Goal: Transaction & Acquisition: Purchase product/service

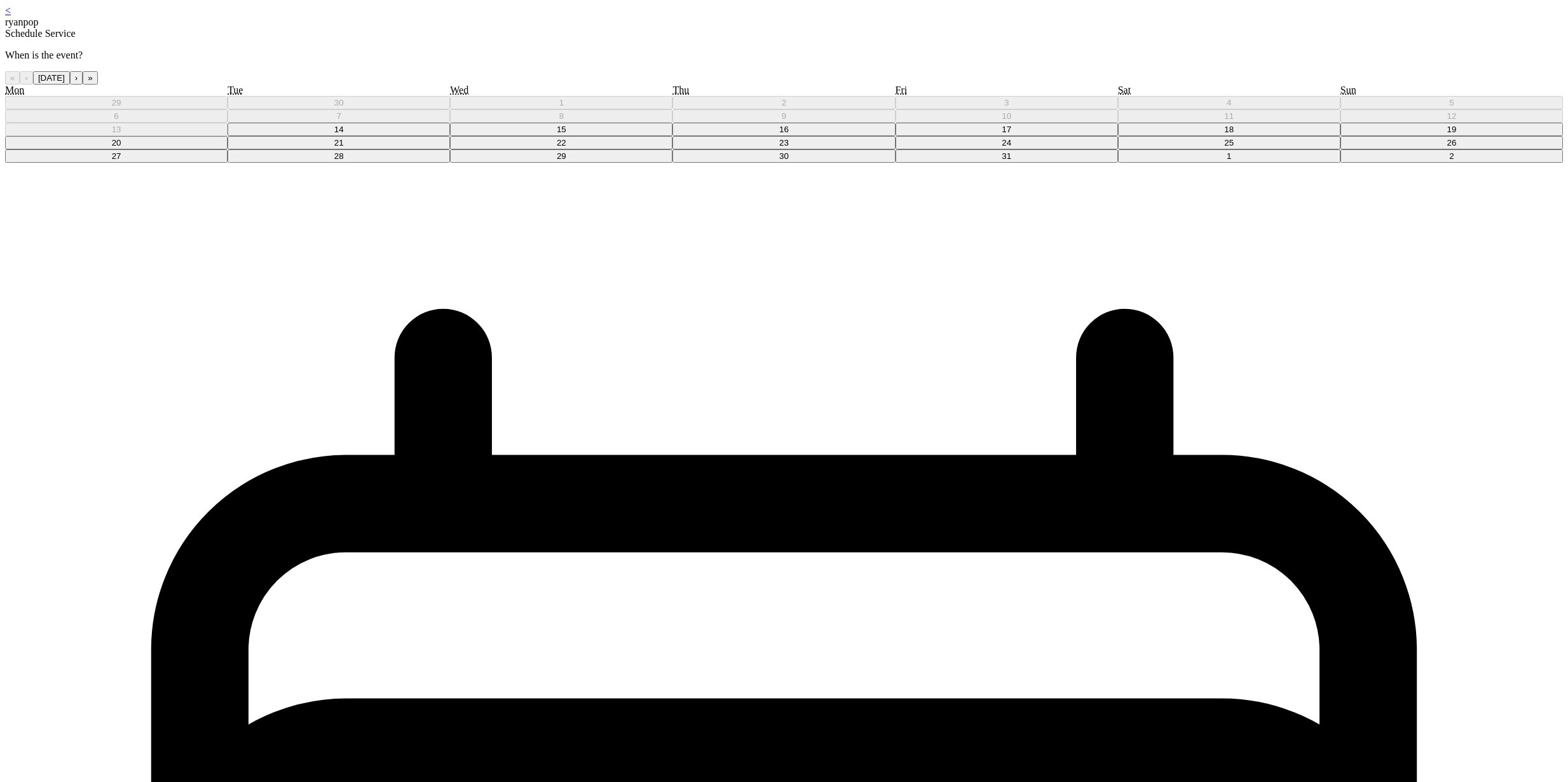
click at [673, 136] on button "15" at bounding box center [561, 129] width 222 height 13
click at [594, 16] on div "< ryanpop" at bounding box center [784, 16] width 1558 height 23
click at [596, 16] on div "< ryanpop" at bounding box center [784, 16] width 1558 height 23
click at [595, 16] on div "< ryanpop" at bounding box center [784, 16] width 1558 height 23
click at [594, 16] on div "< ryanpop" at bounding box center [784, 16] width 1558 height 23
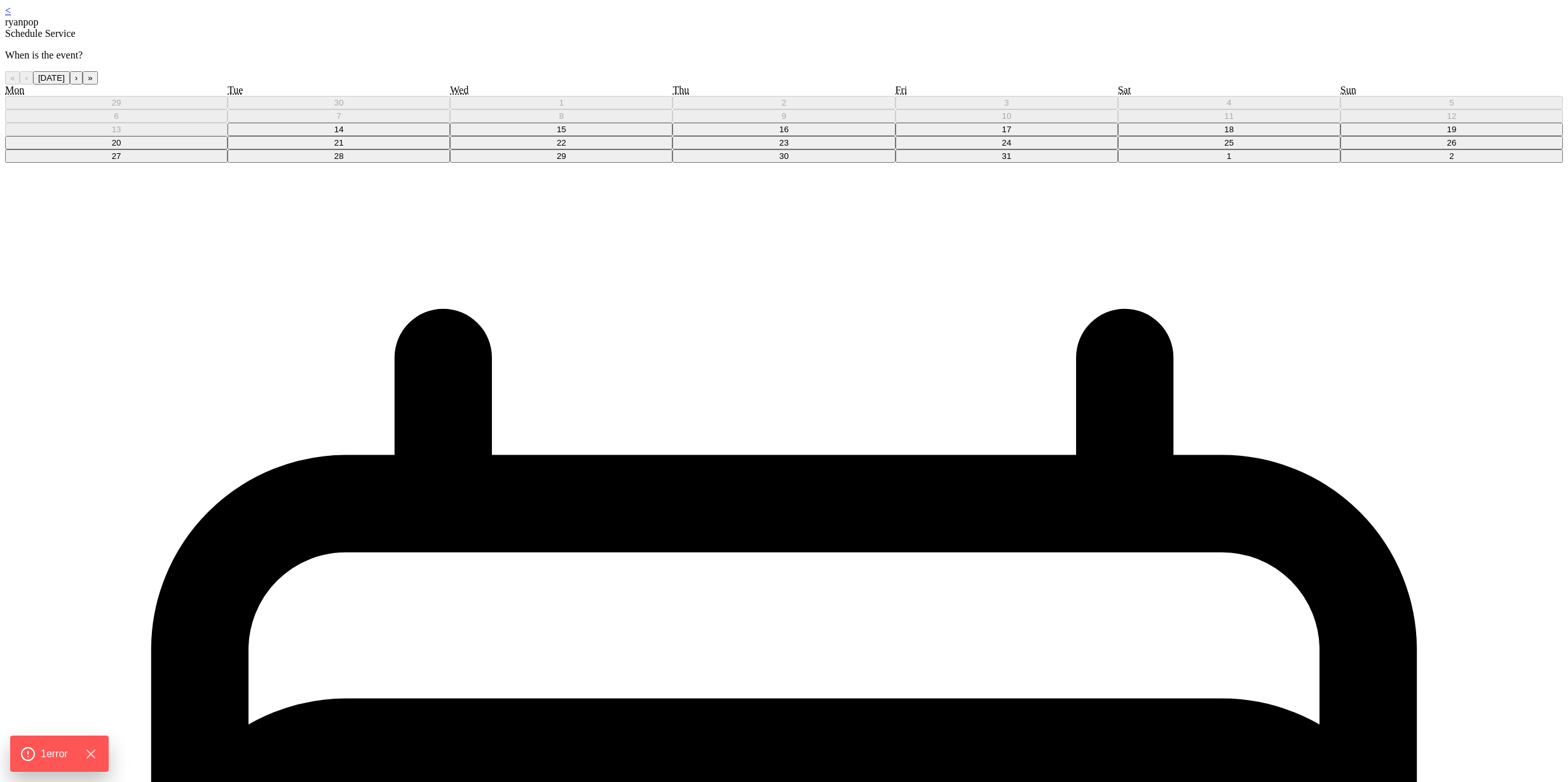
click at [11, 16] on link "<" at bounding box center [8, 11] width 5 height 11
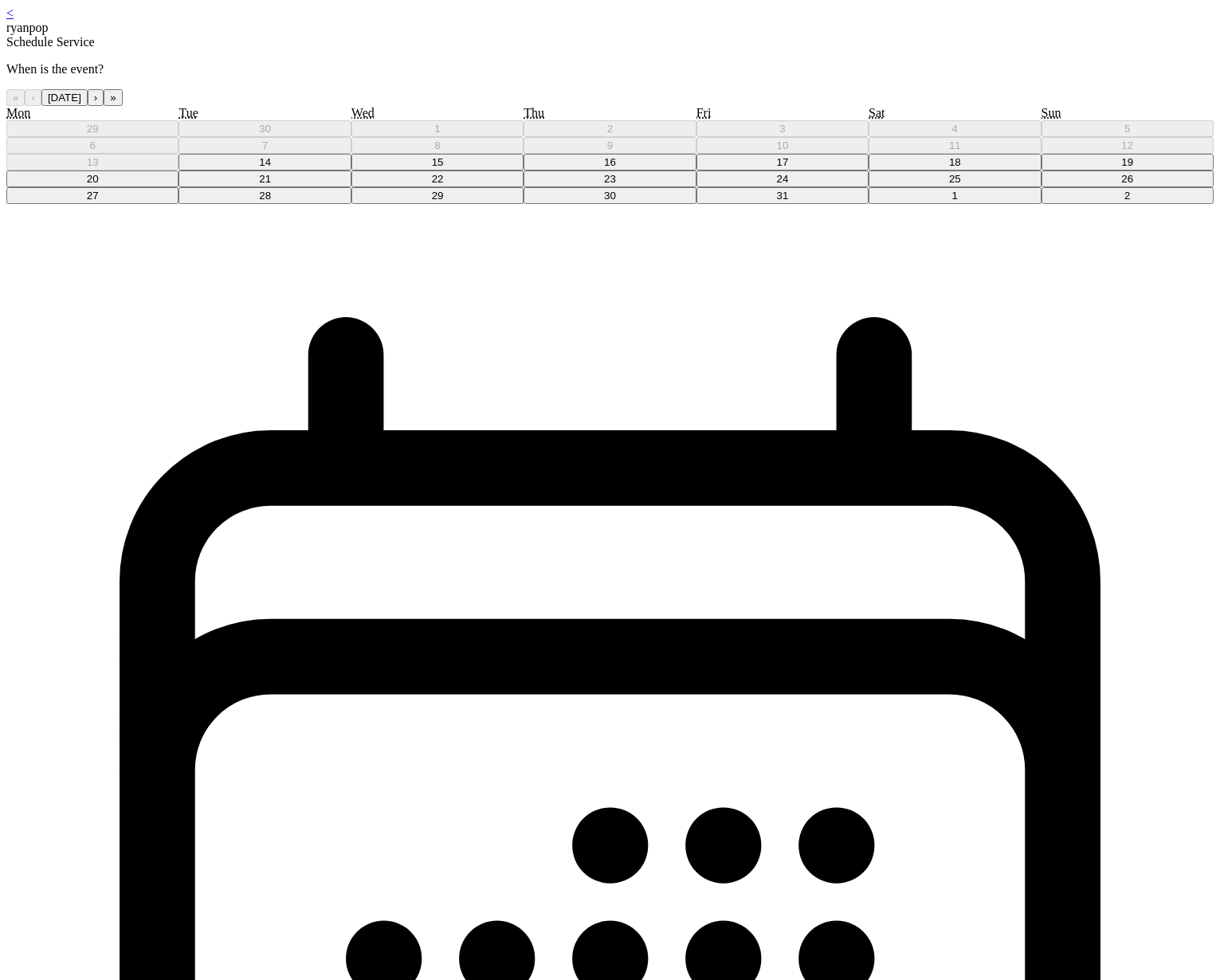
click at [524, 170] on button "15" at bounding box center [437, 162] width 172 height 17
click at [521, 170] on button "15" at bounding box center [437, 162] width 172 height 17
click at [14, 19] on link "<" at bounding box center [10, 14] width 7 height 14
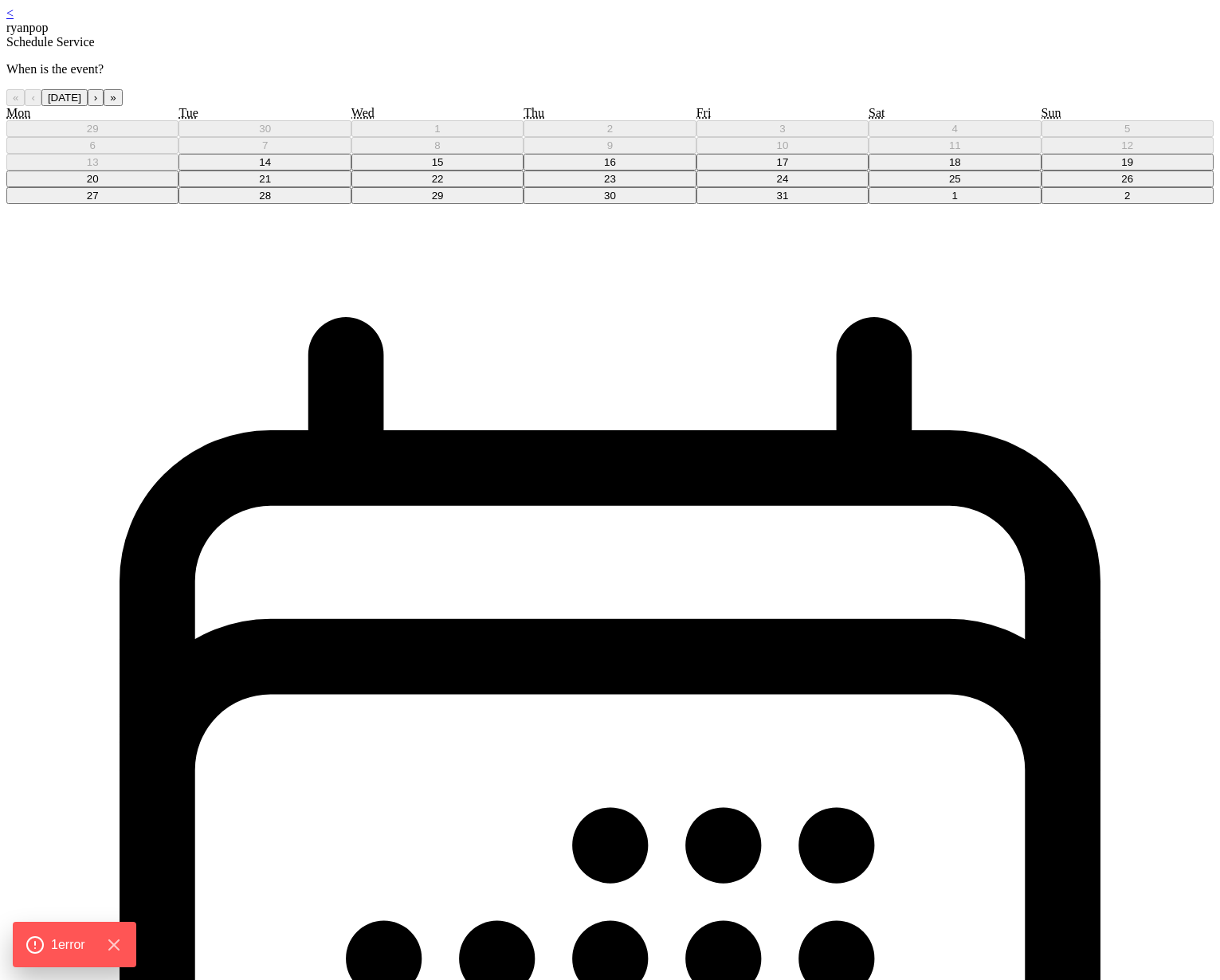
click at [524, 170] on button "15" at bounding box center [437, 162] width 172 height 17
click at [622, 204] on div "10/15/2025" at bounding box center [610, 817] width 1207 height 1224
click at [617, 170] on button "16" at bounding box center [610, 162] width 172 height 17
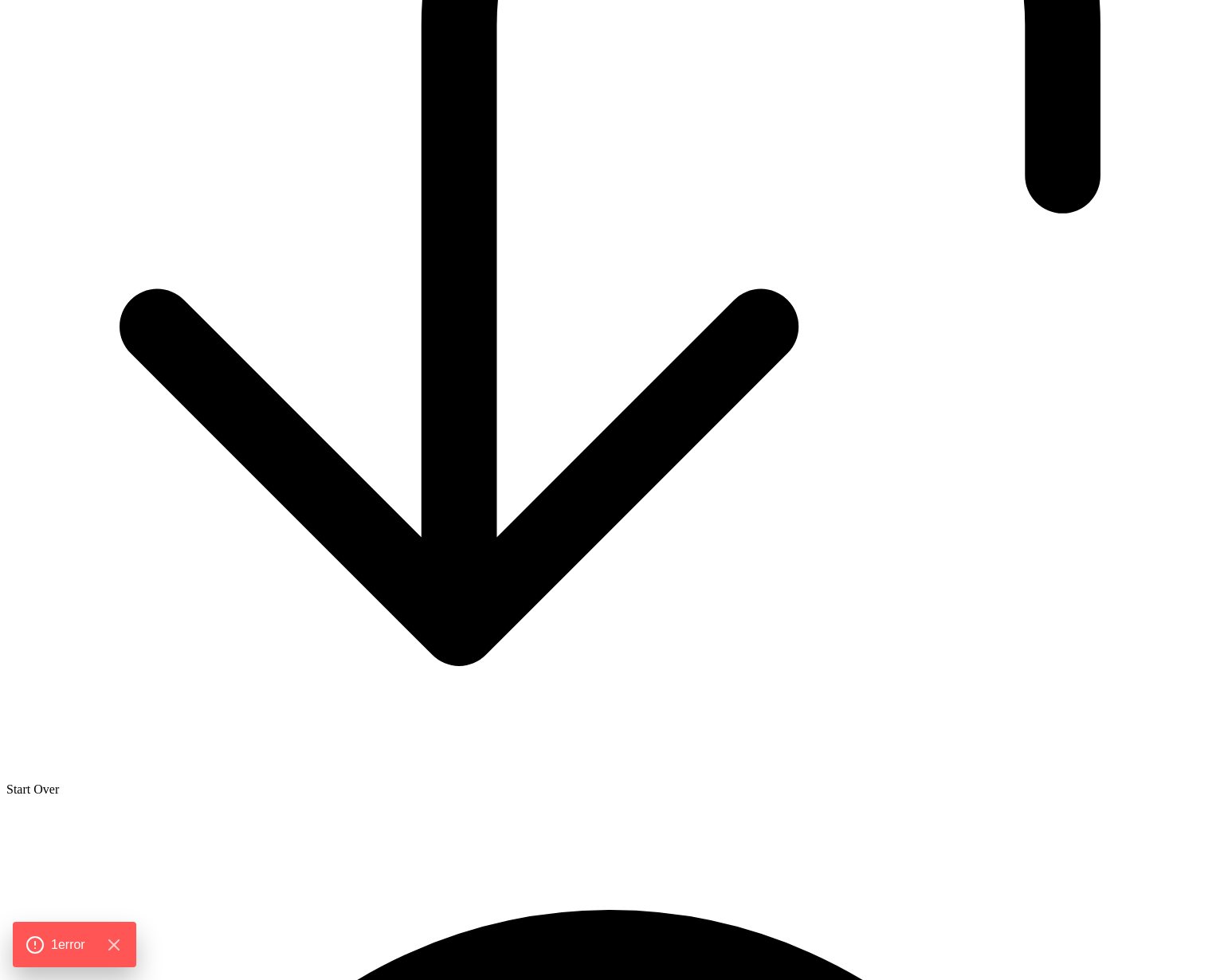
scroll to position [1594, 0]
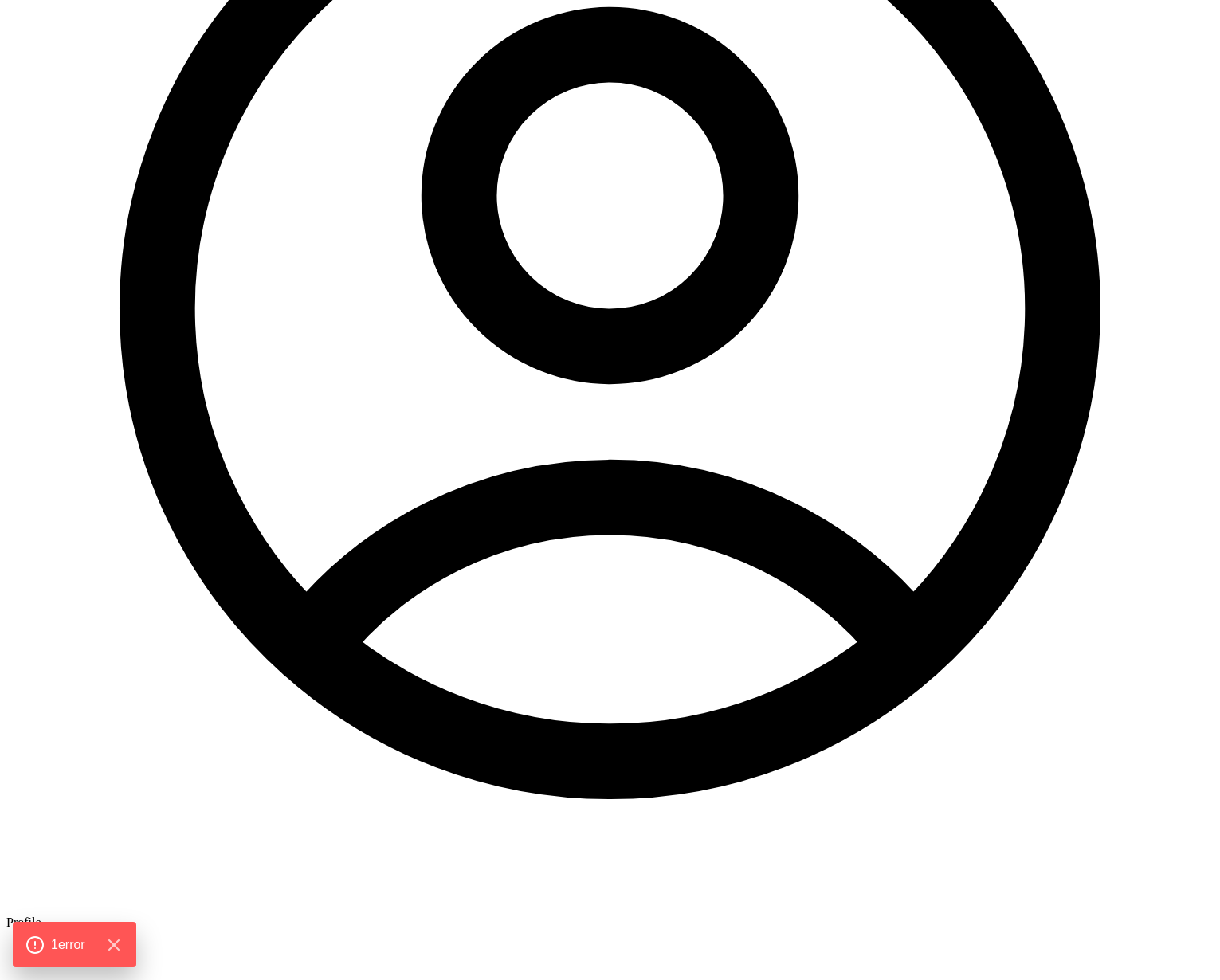
scroll to position [32, 0]
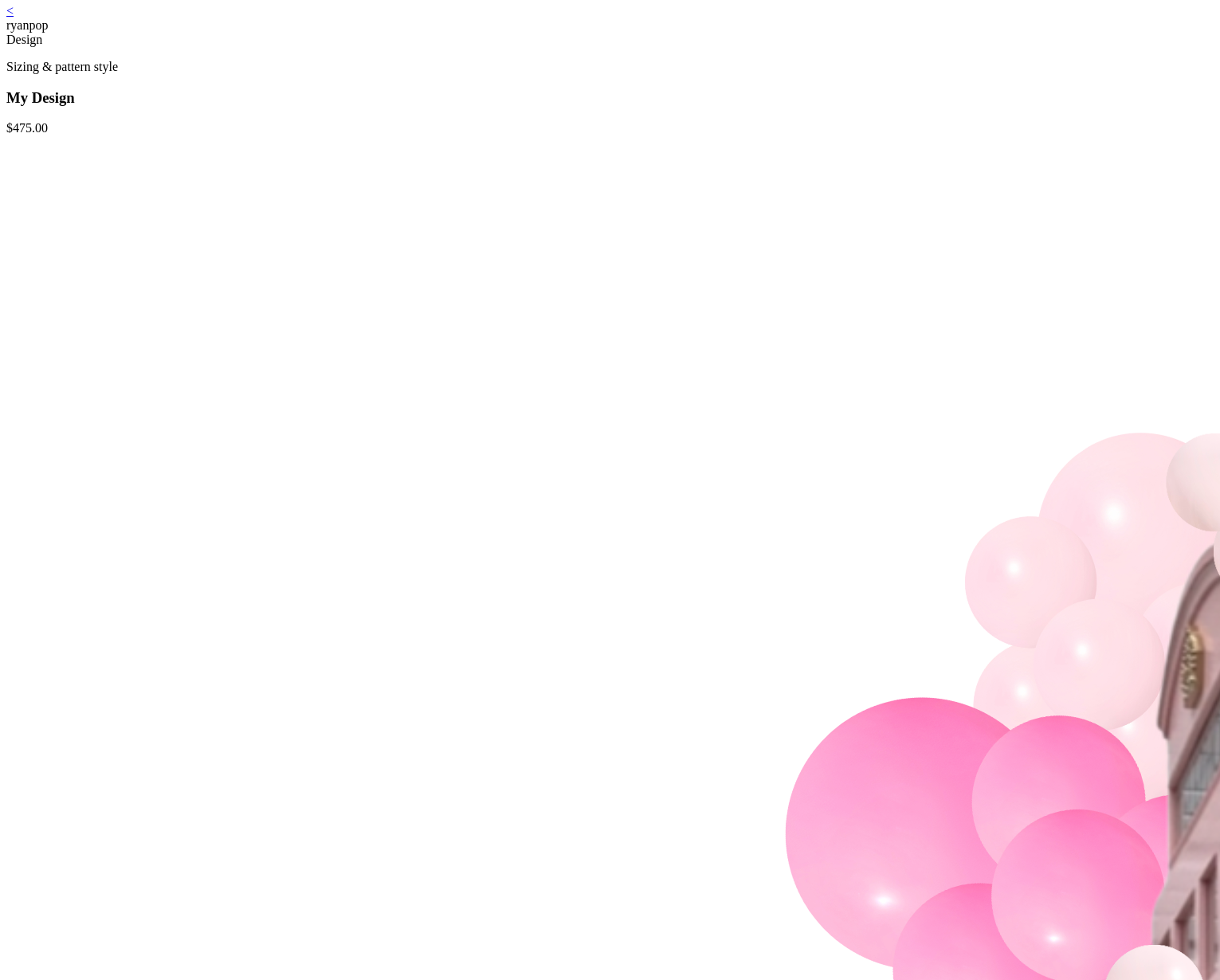
scroll to position [3, 0]
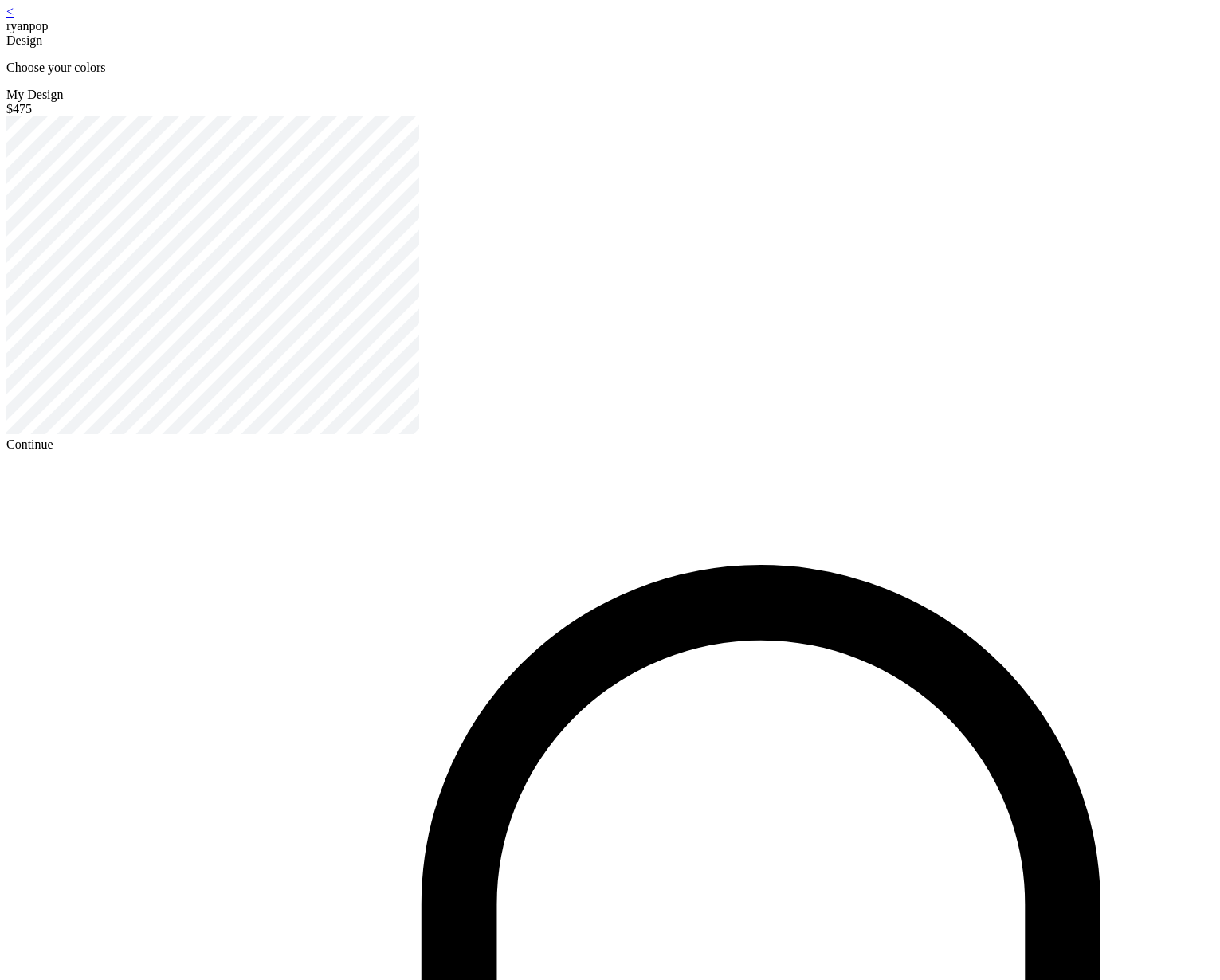
scroll to position [3, 0]
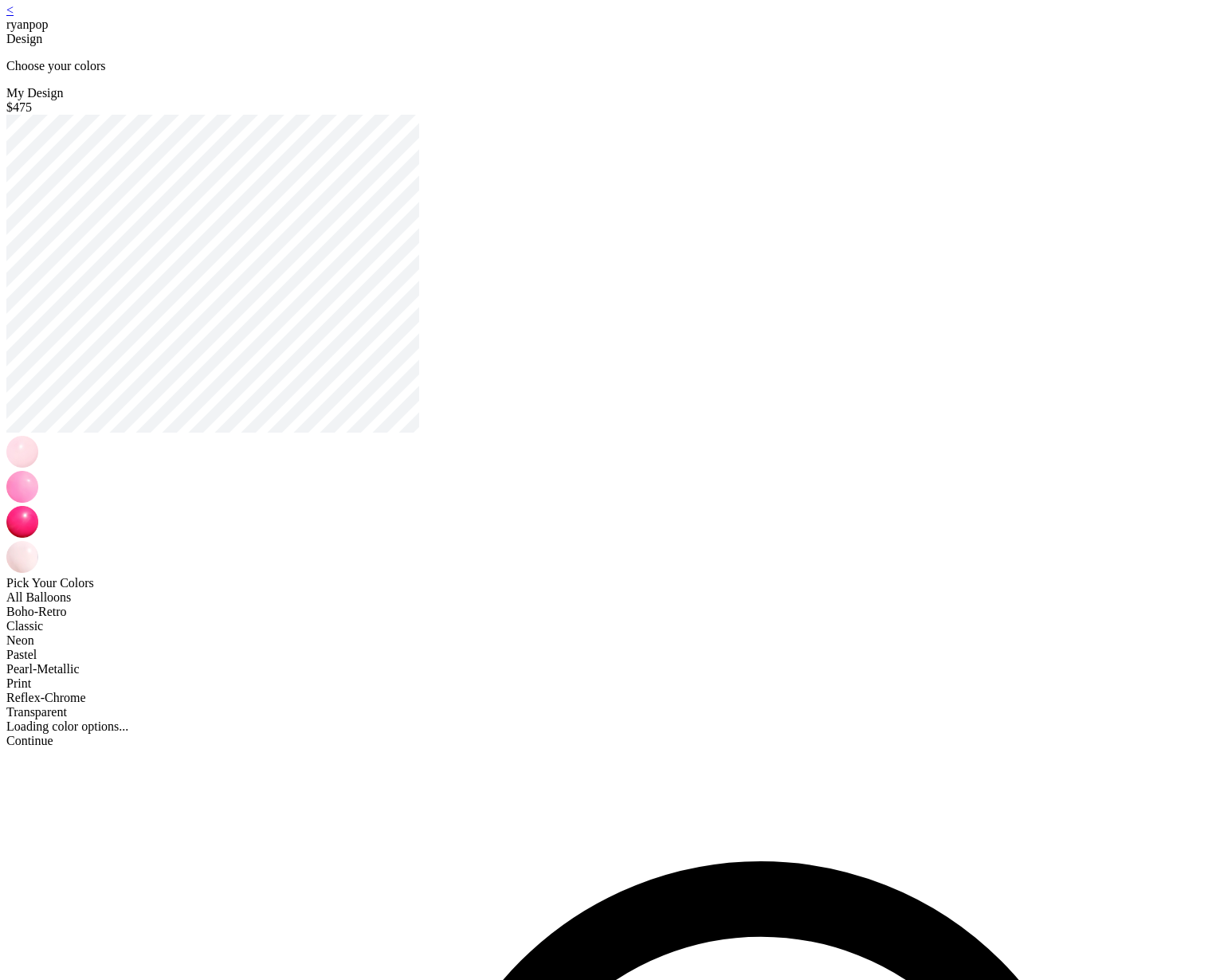
click at [600, 687] on div "< ryanpop Design Choose your colors My Design $475 Pick Your Colors All Balloon…" at bounding box center [610, 375] width 1207 height 744
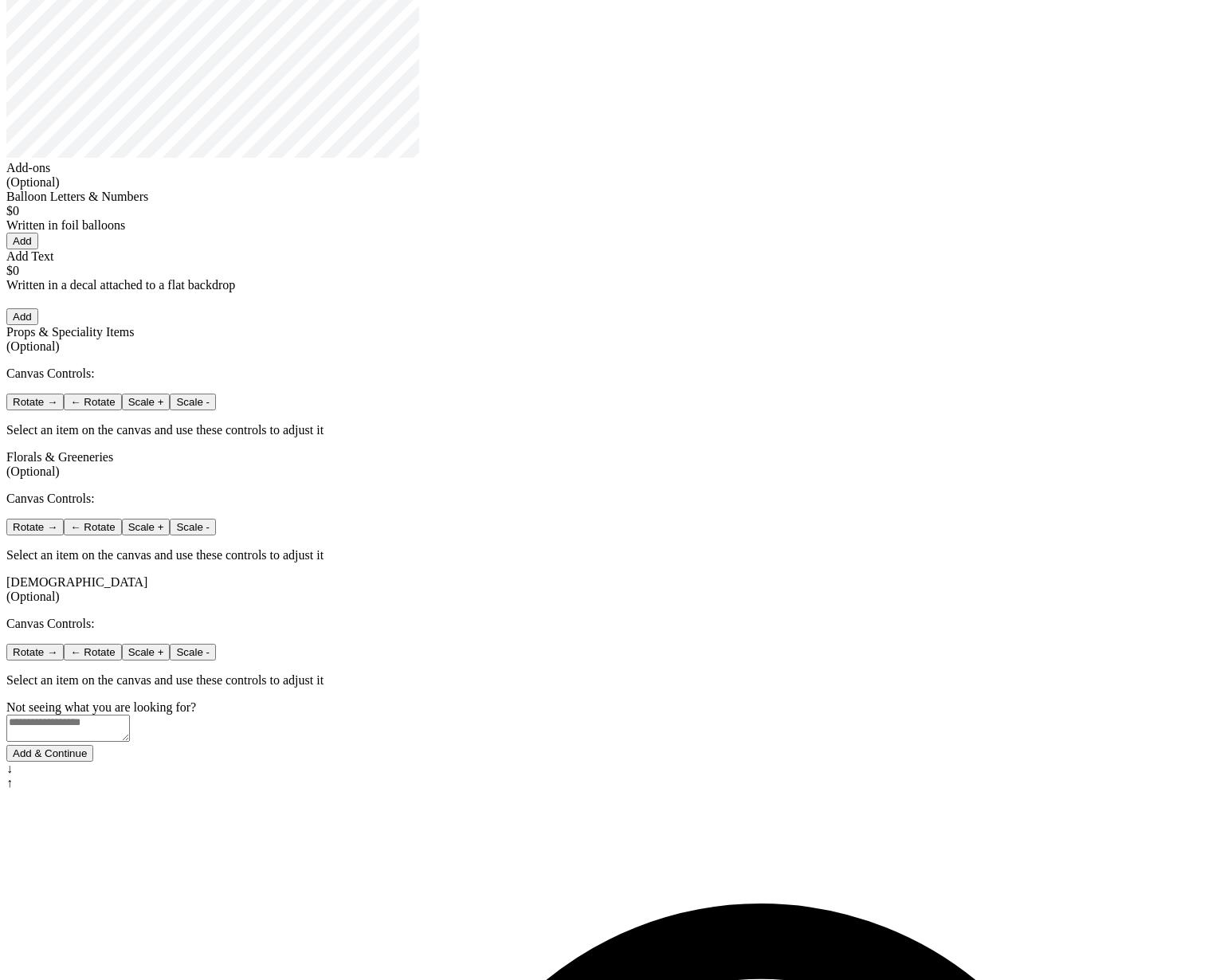
scroll to position [278, 0]
click at [644, 789] on div "< ryanpop Add Details Let's personalize it! My Design $475 Add-ons (Optional) B…" at bounding box center [610, 258] width 1207 height 1062
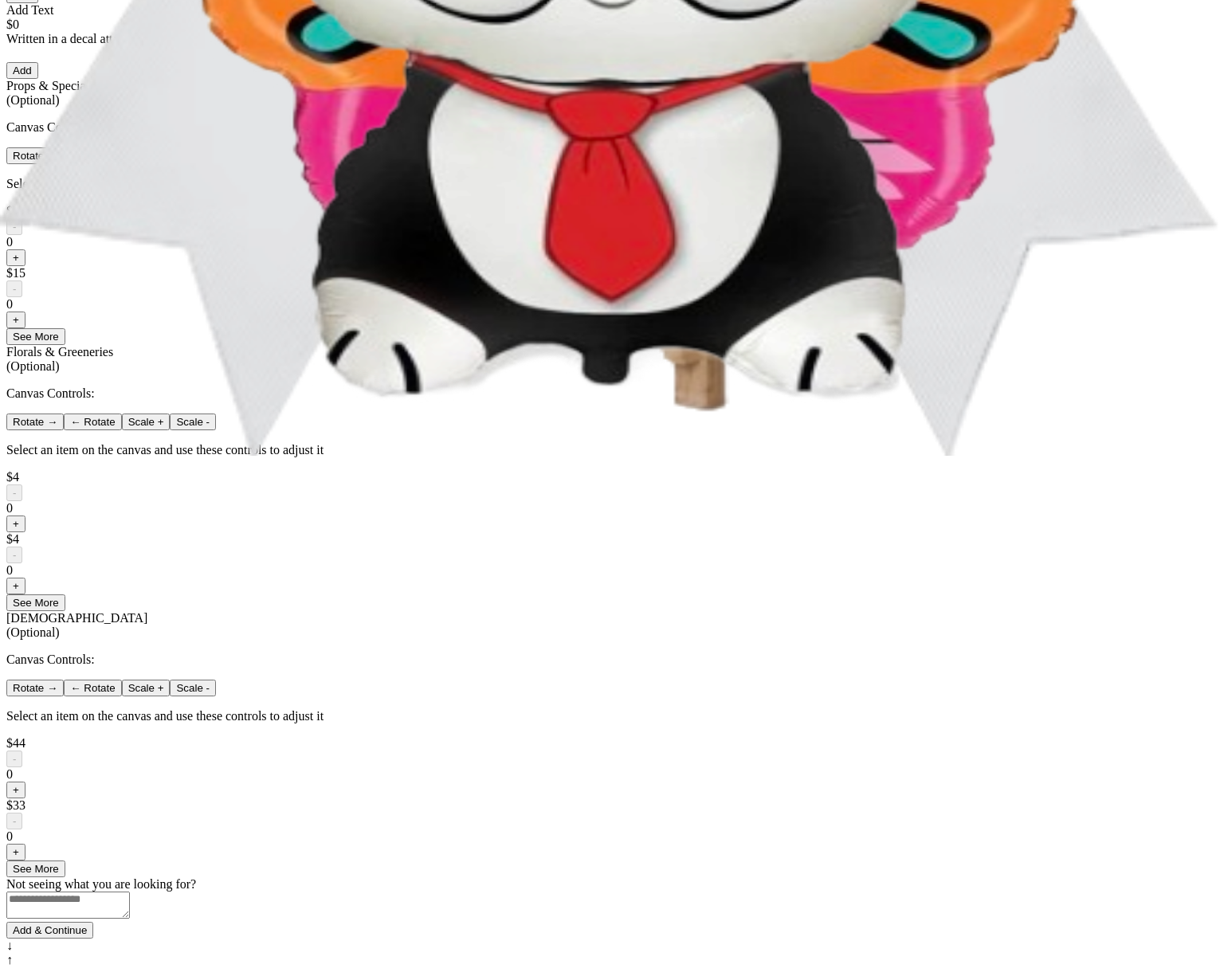
scroll to position [890, 0]
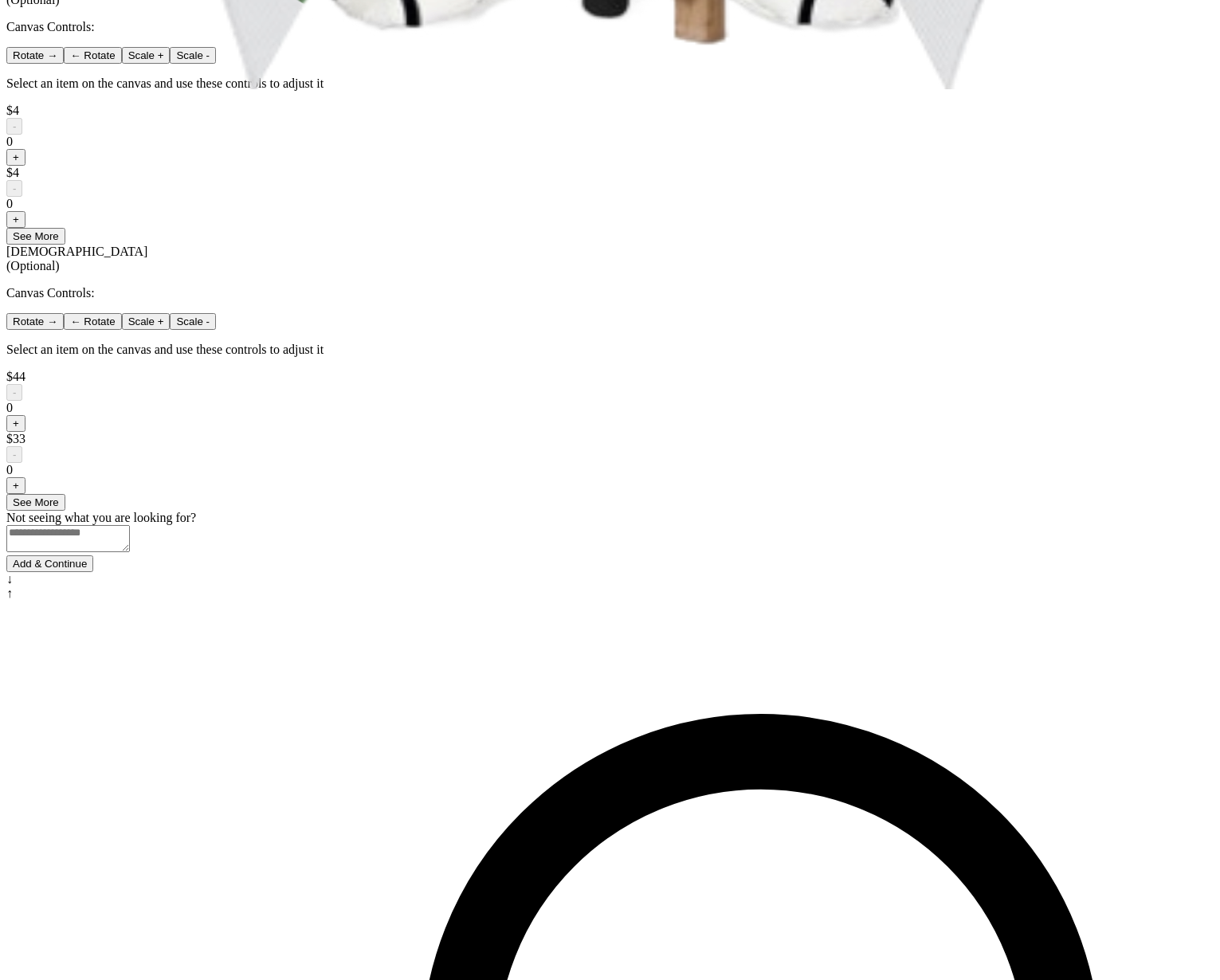
click at [93, 572] on button "Add & Continue" at bounding box center [50, 563] width 87 height 17
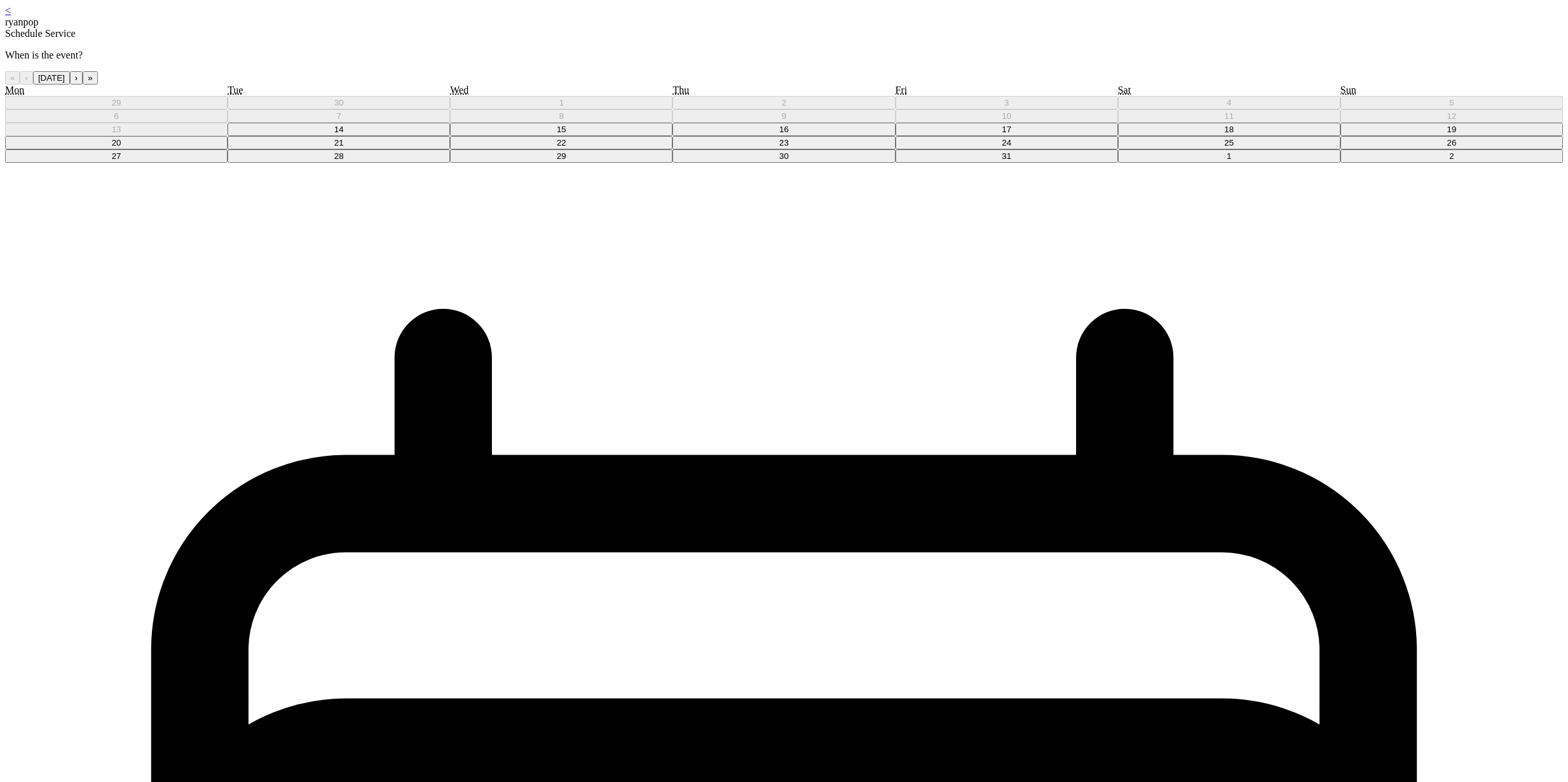
click at [344, 134] on abbr "14" at bounding box center [339, 129] width 9 height 9
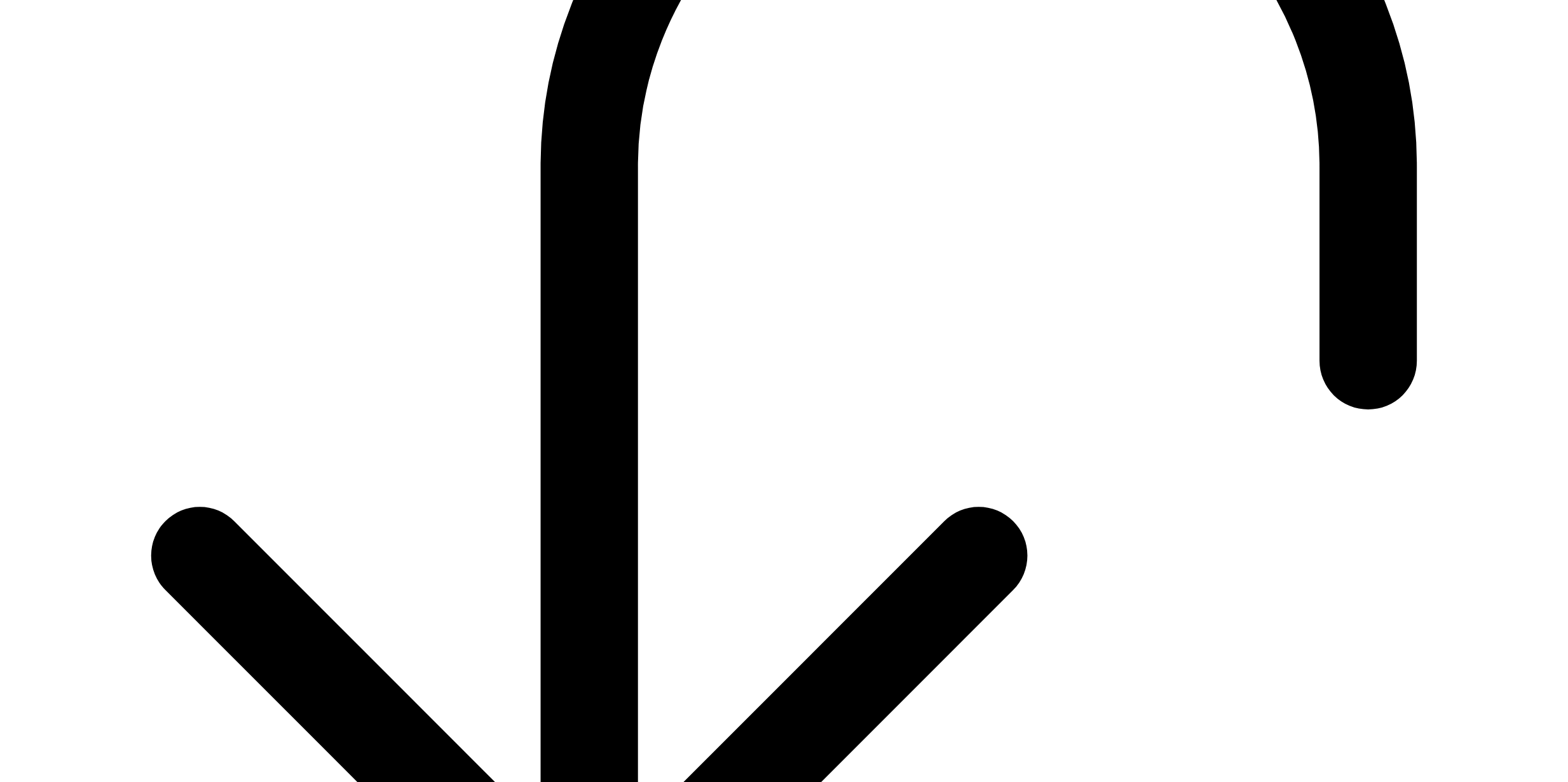
scroll to position [1211, 0]
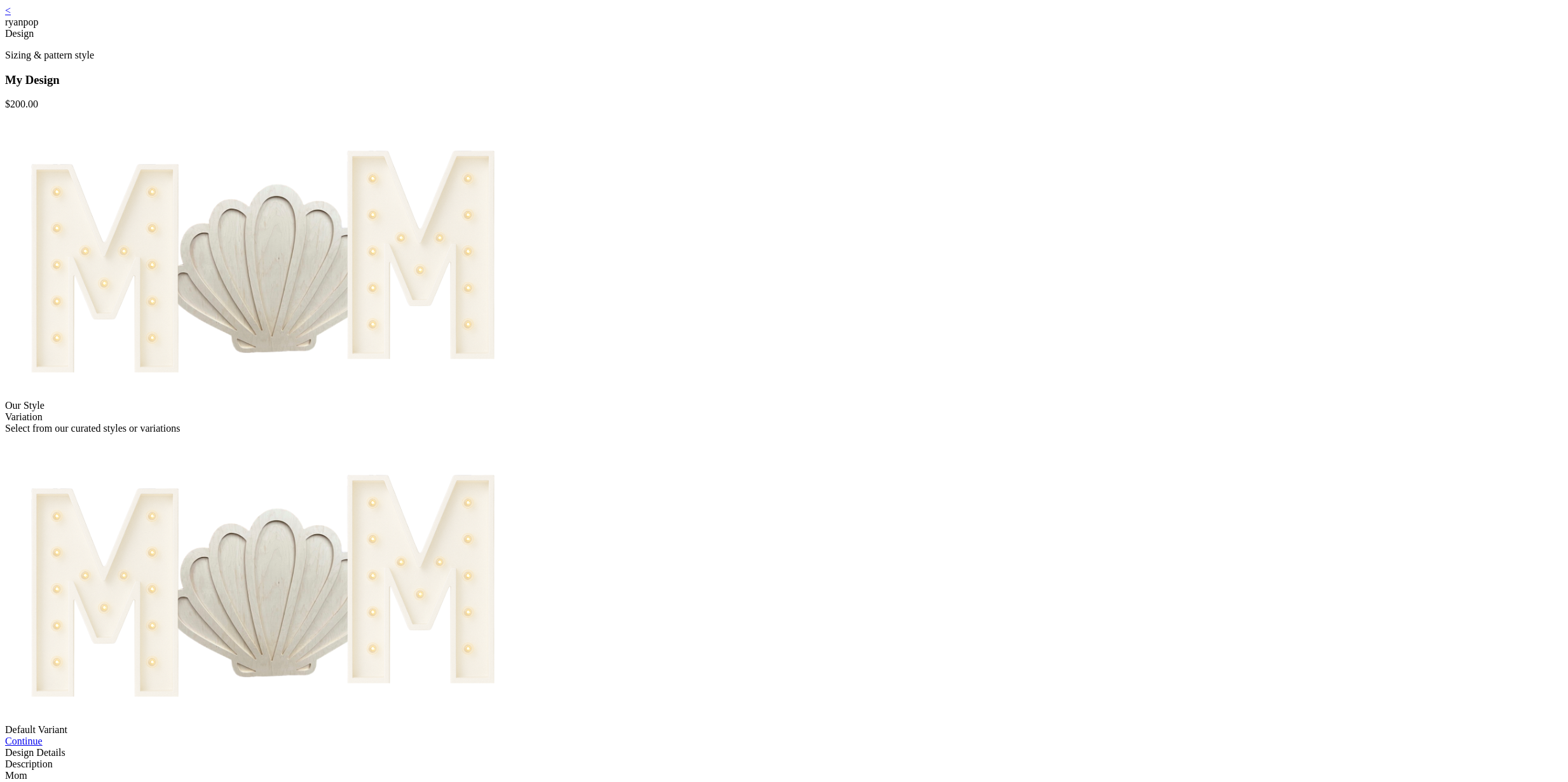
click at [43, 735] on link "Continue" at bounding box center [24, 741] width 37 height 11
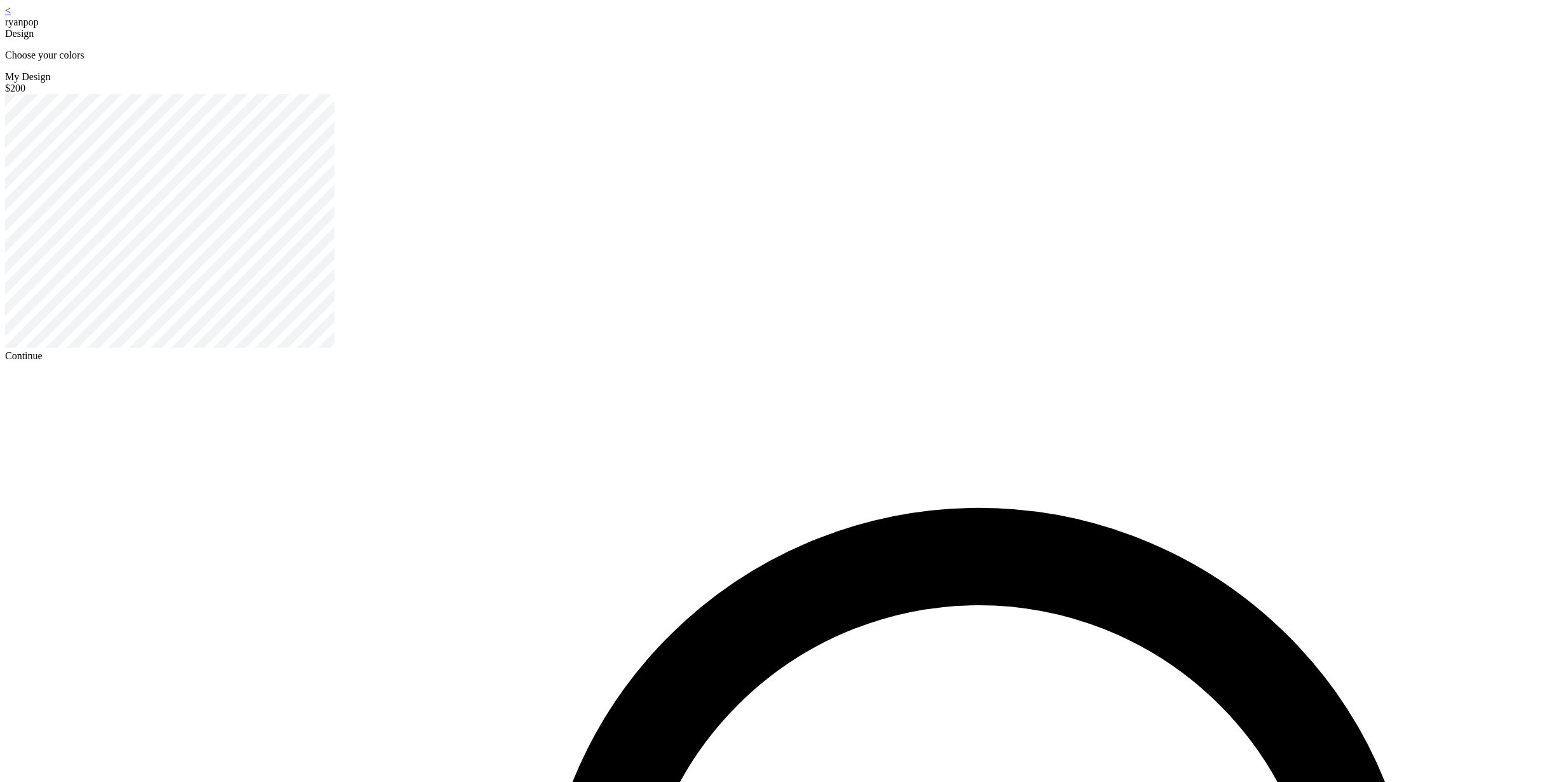
click at [761, 362] on div "Continue" at bounding box center [784, 356] width 1558 height 12
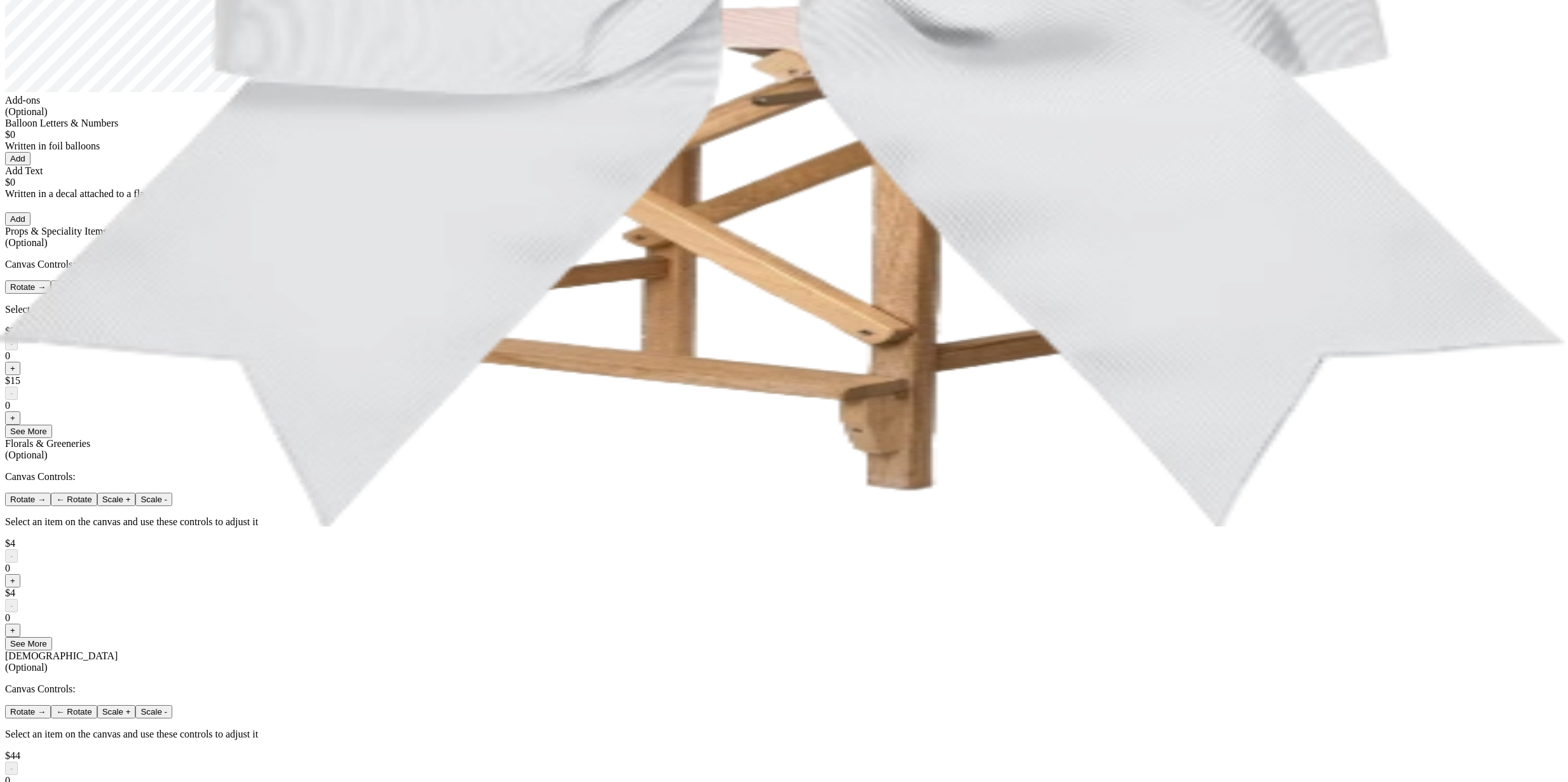
scroll to position [711, 0]
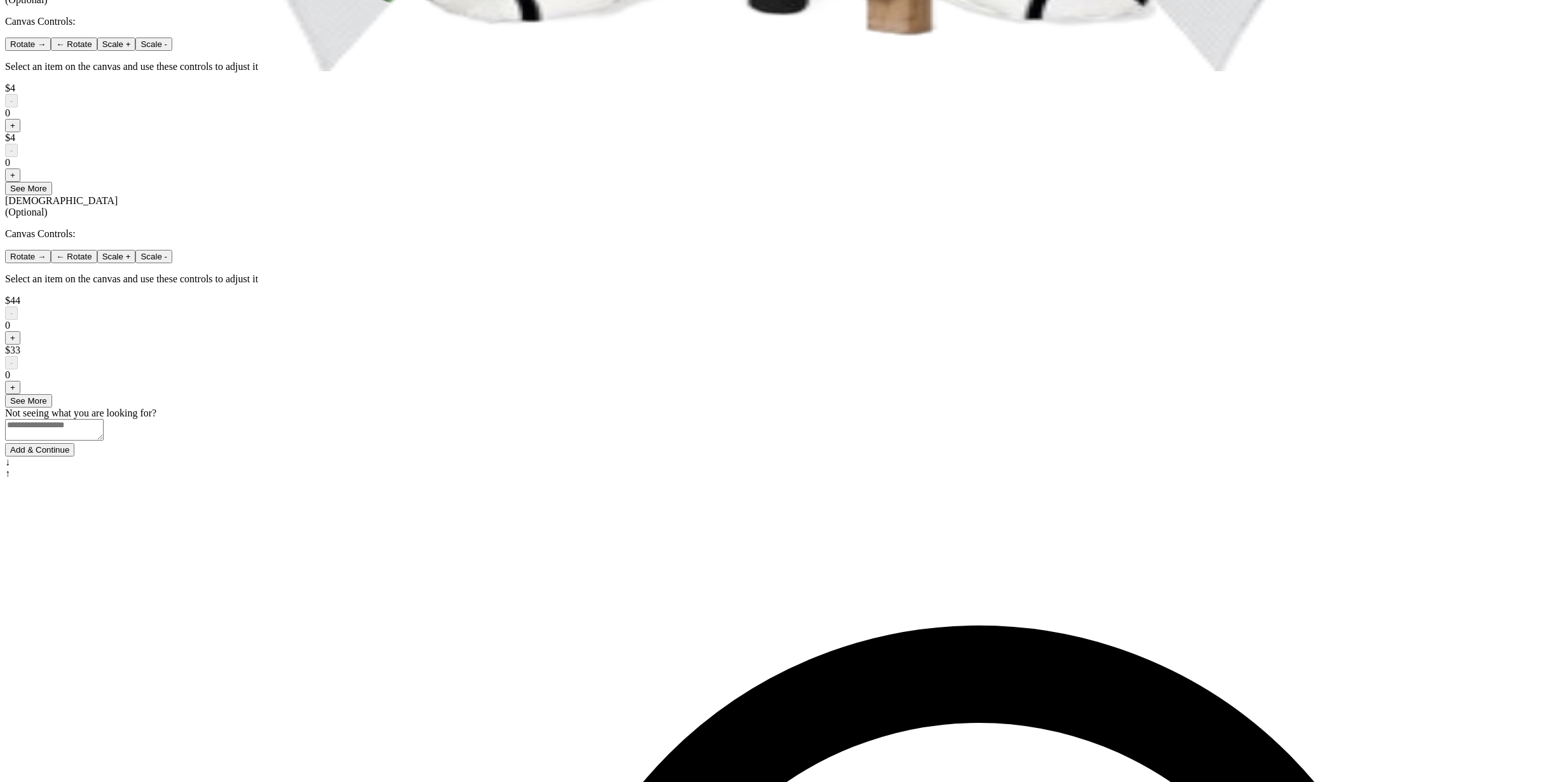
click at [75, 457] on button "Add & Continue" at bounding box center [40, 450] width 69 height 13
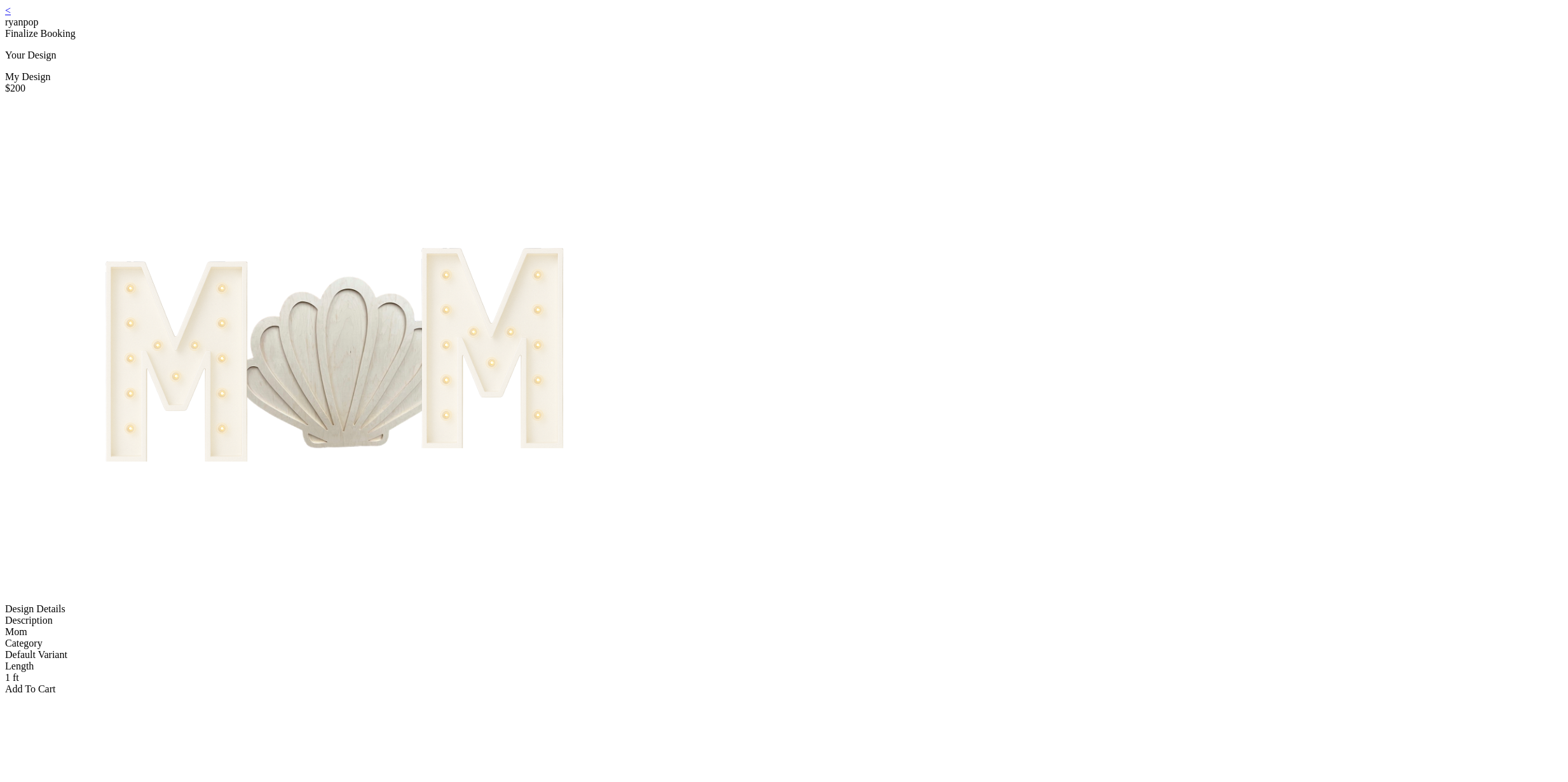
click at [752, 683] on div "Add To Cart" at bounding box center [784, 689] width 1558 height 12
click at [757, 683] on div "Add To Cart" at bounding box center [784, 689] width 1558 height 12
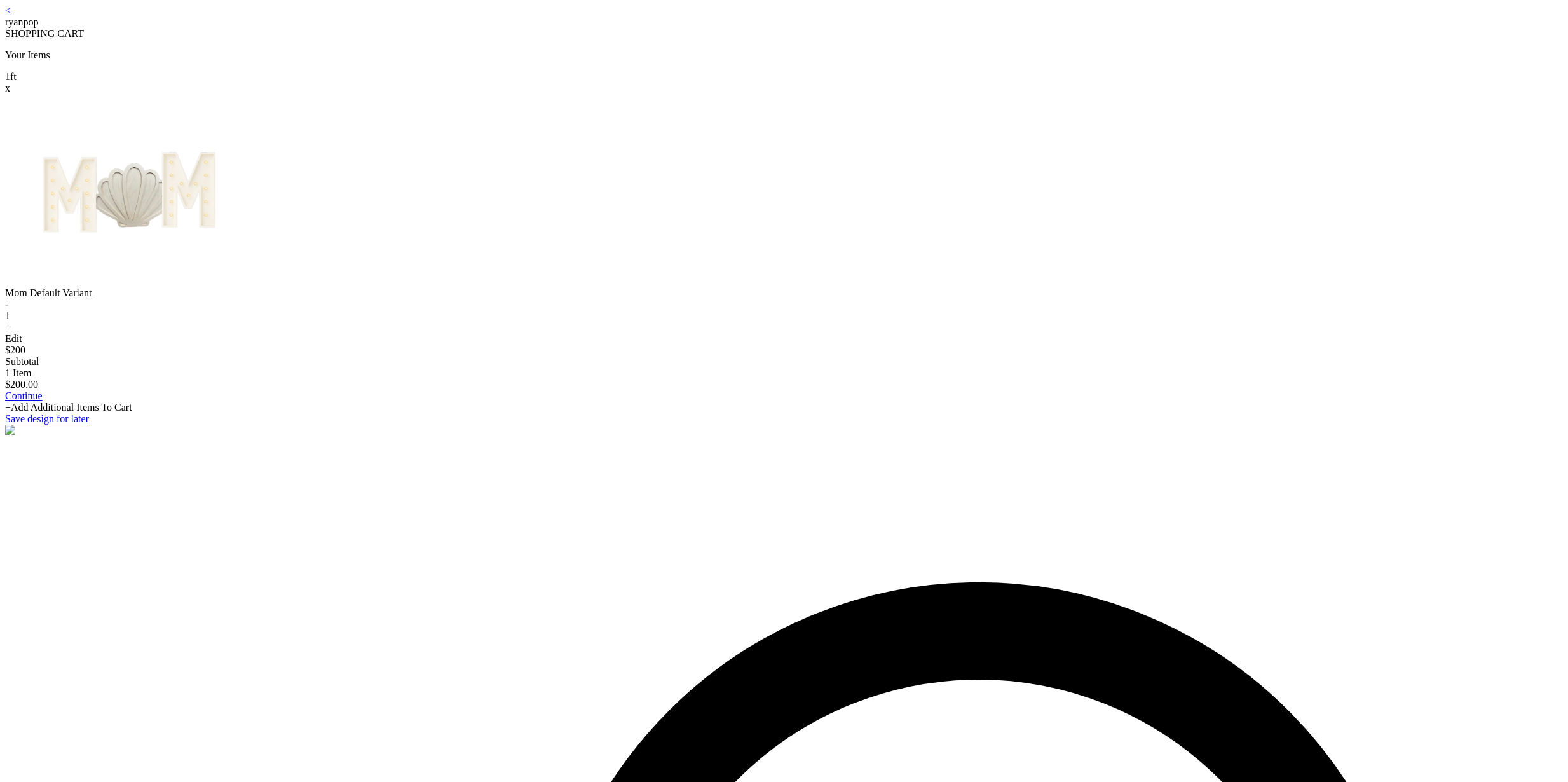
click at [797, 413] on div "+Add Additional Items To Cart" at bounding box center [784, 407] width 1558 height 12
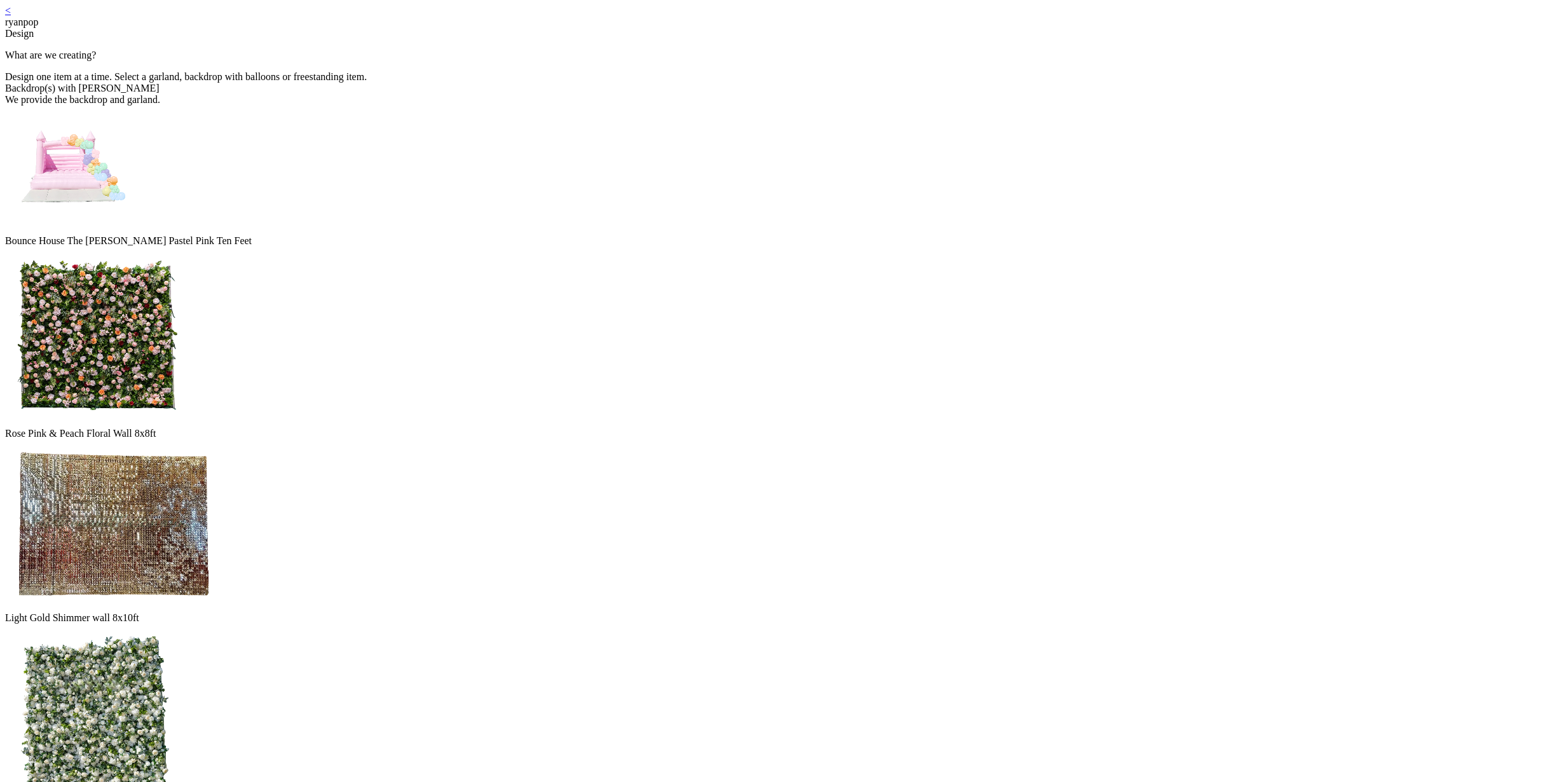
click at [599, 13] on div "< ryanpop" at bounding box center [784, 16] width 1558 height 23
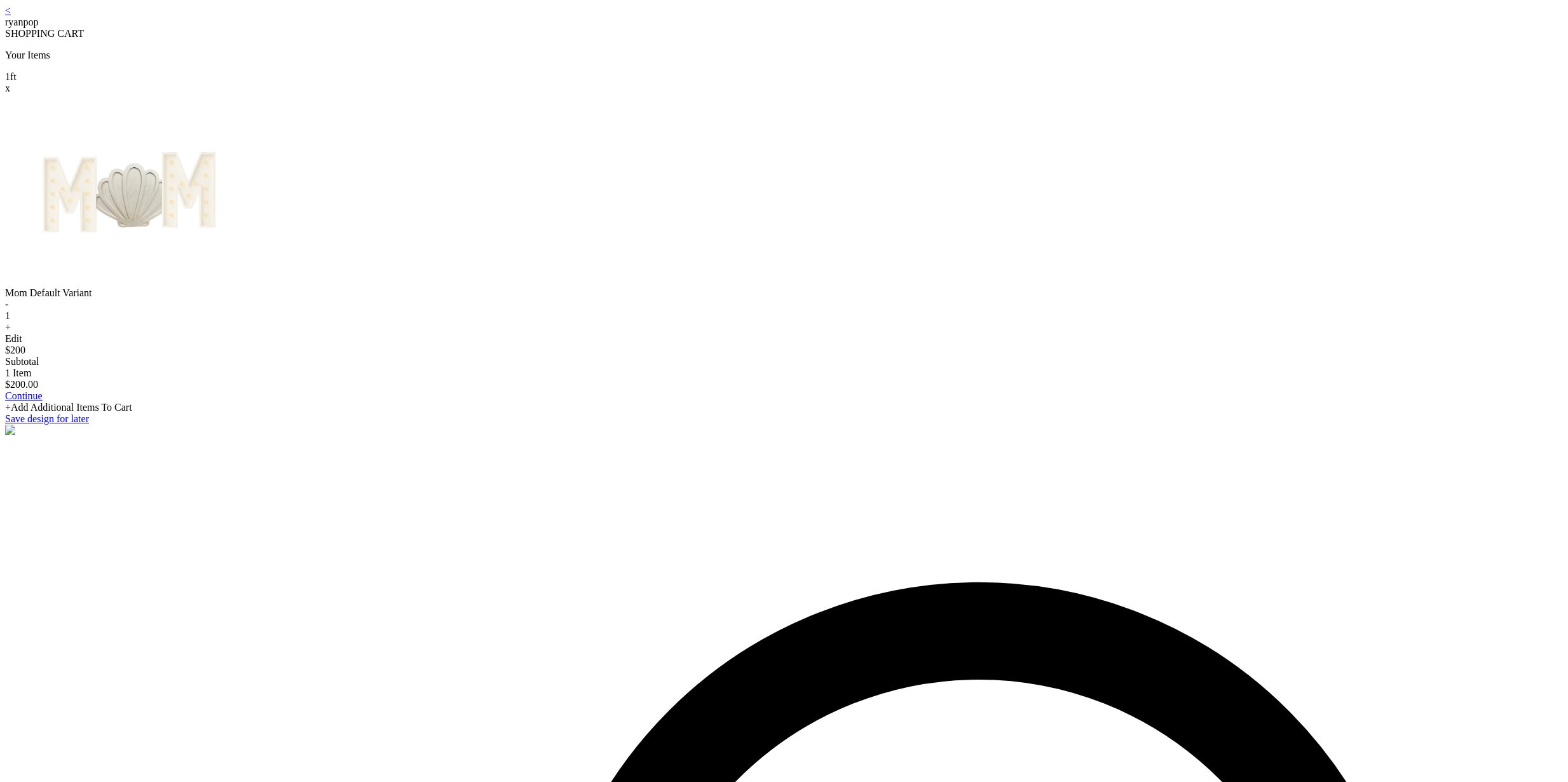
click at [43, 401] on link "Continue" at bounding box center [24, 396] width 37 height 11
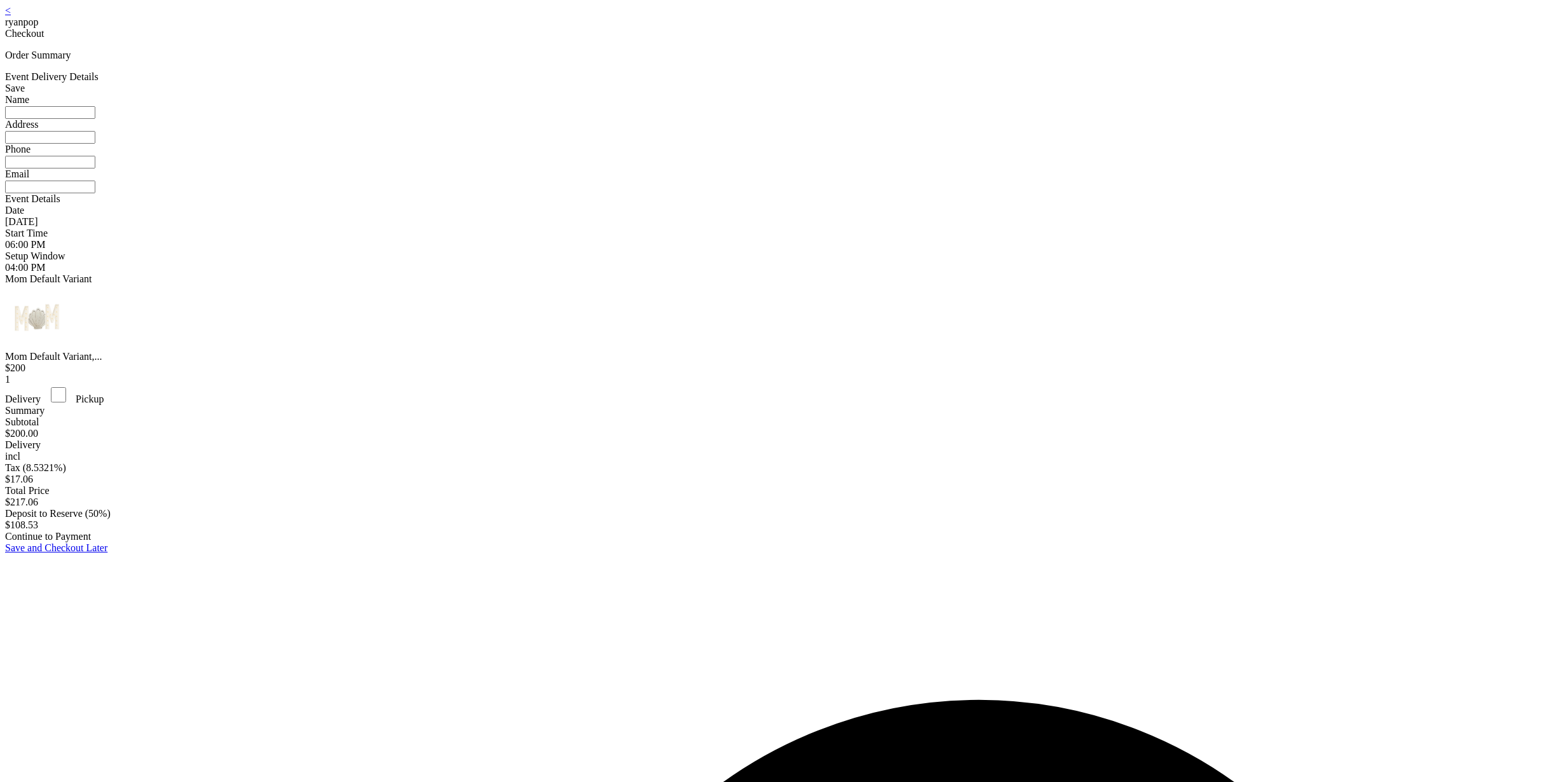
click at [96, 119] on input at bounding box center [50, 113] width 90 height 12
type input "*"
type input "********"
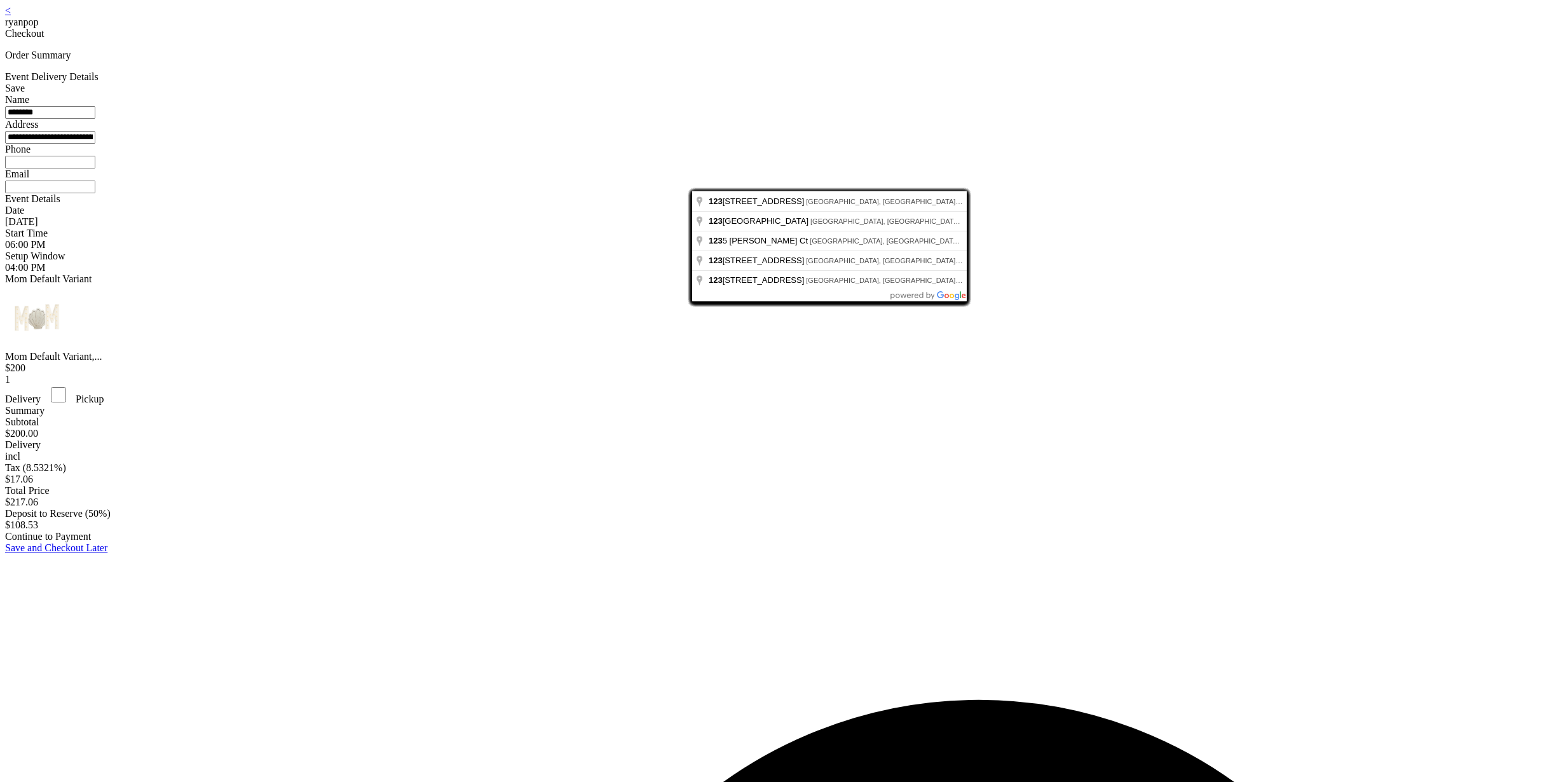
type input "**********"
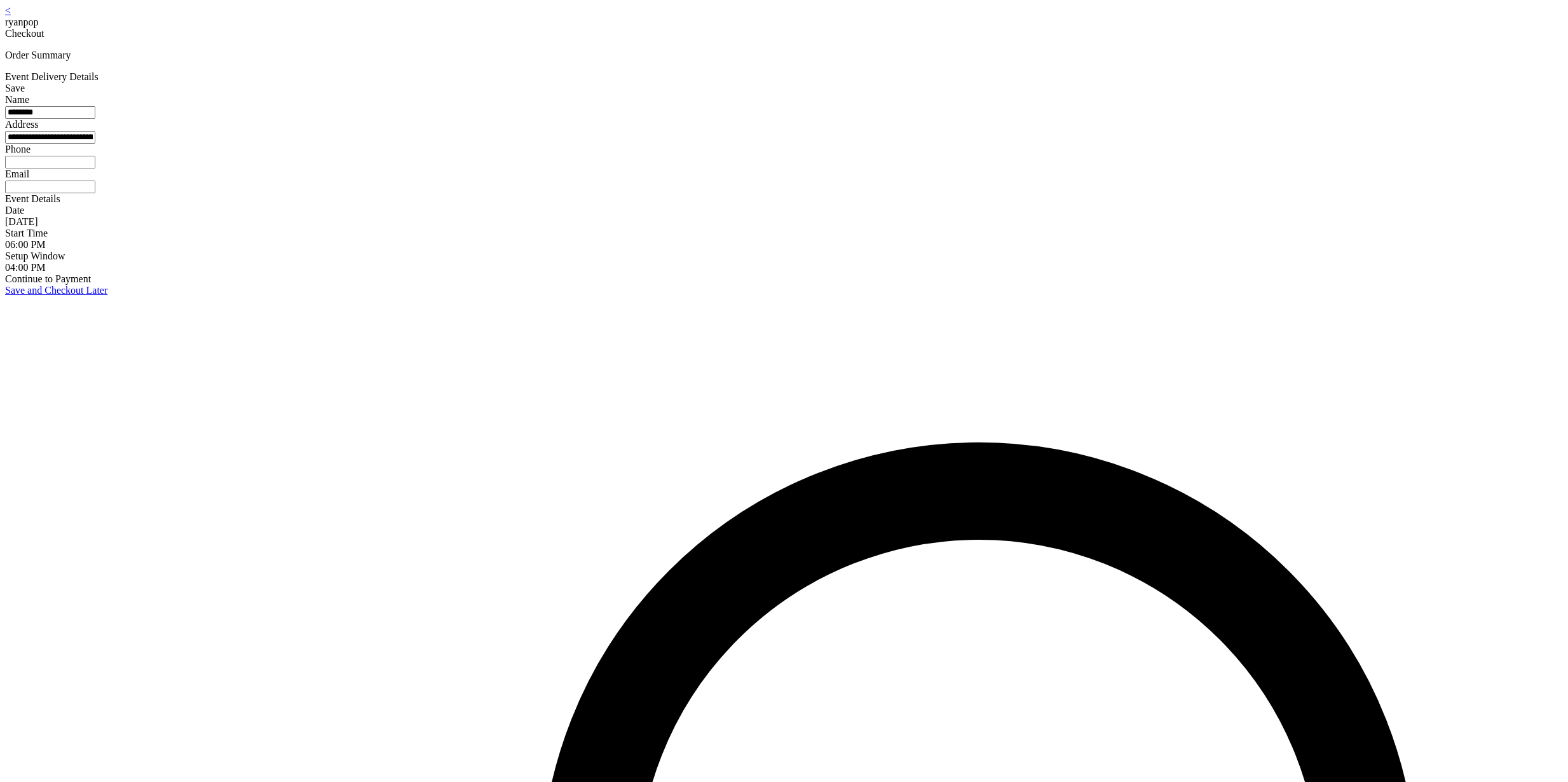
click at [96, 169] on input at bounding box center [50, 162] width 90 height 12
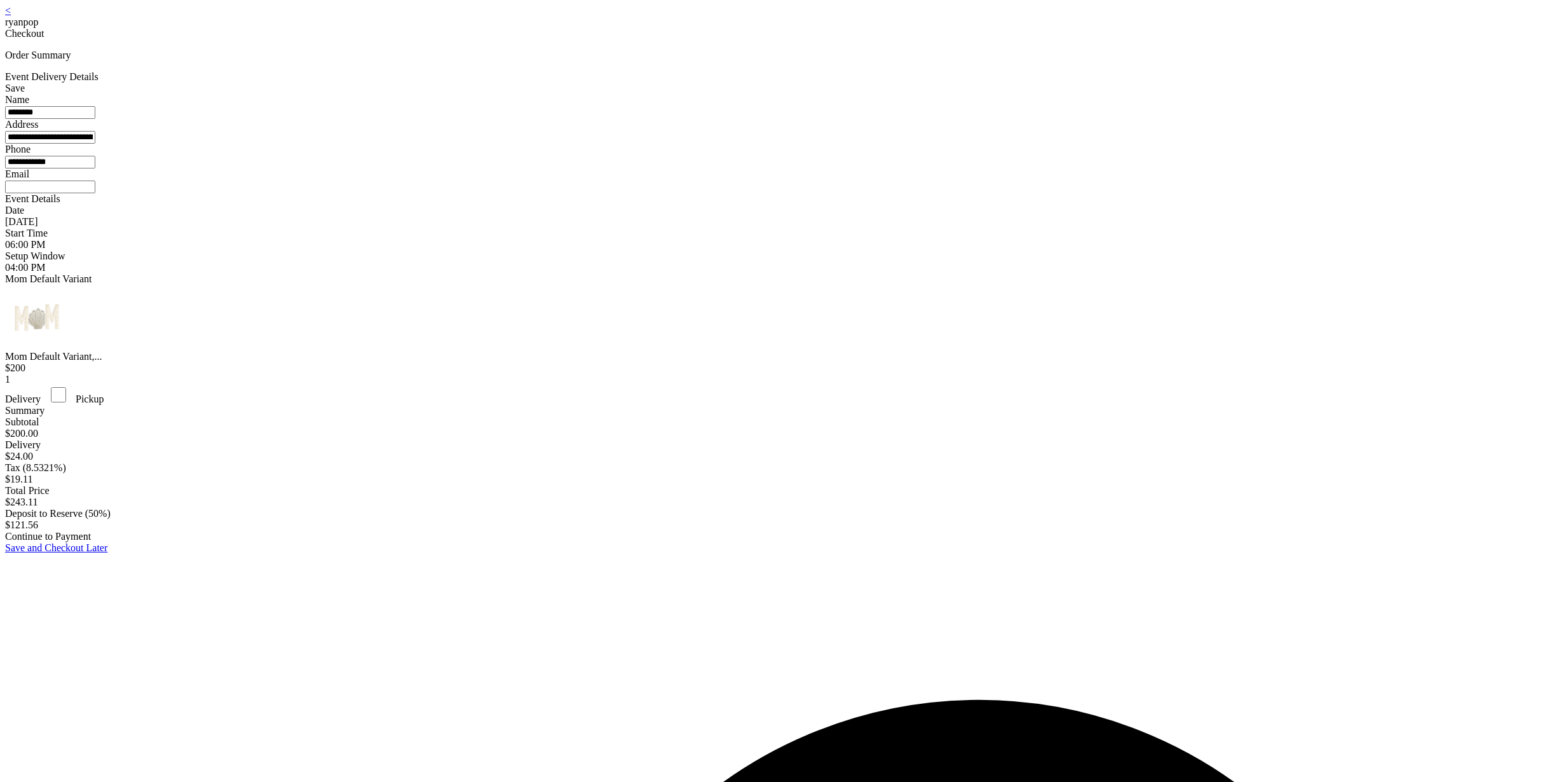
type input "**********"
click at [96, 193] on input at bounding box center [50, 186] width 90 height 12
type input "*"
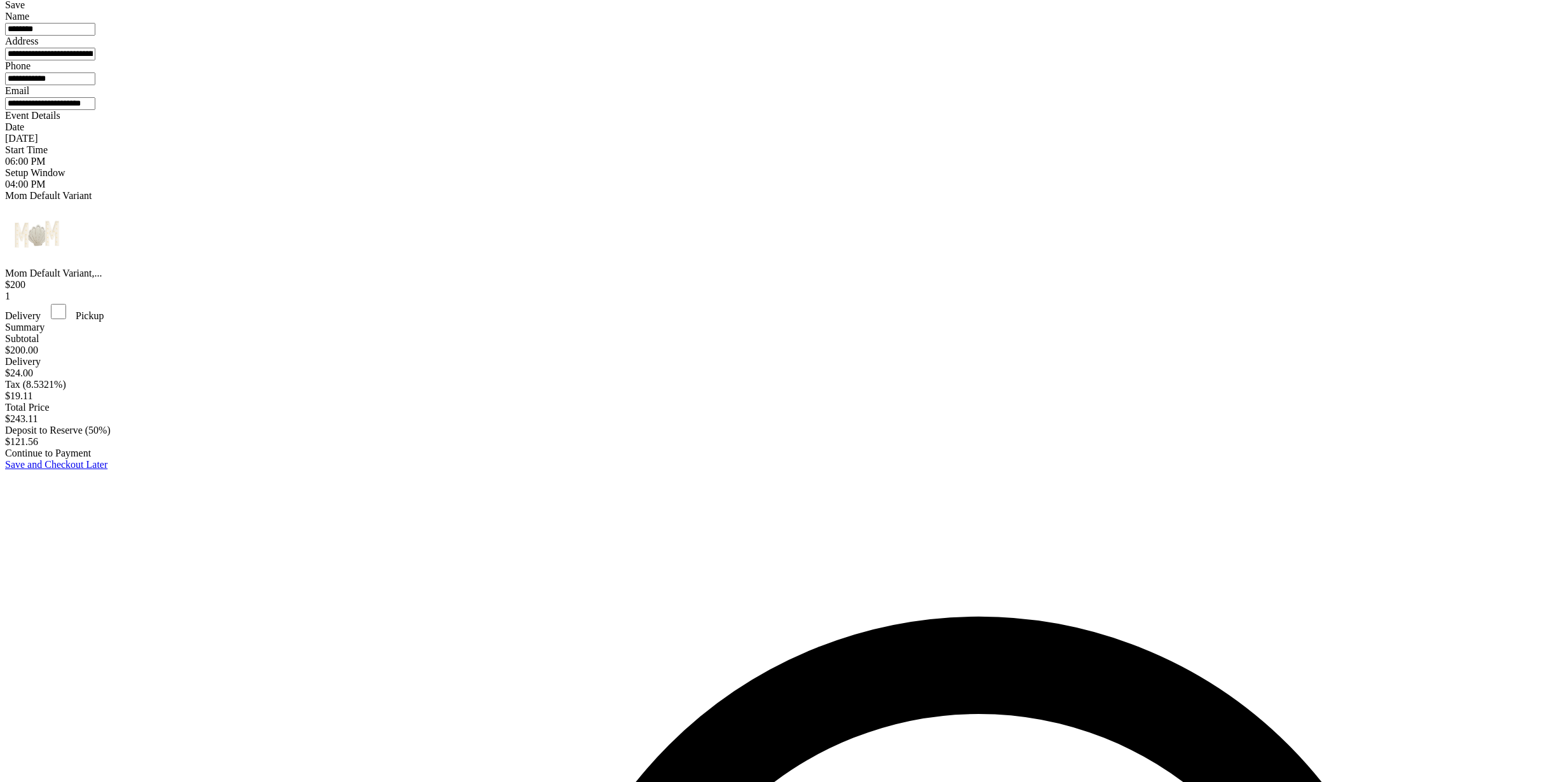
type input "**********"
click at [791, 459] on div "Continue to Payment" at bounding box center [784, 453] width 1558 height 12
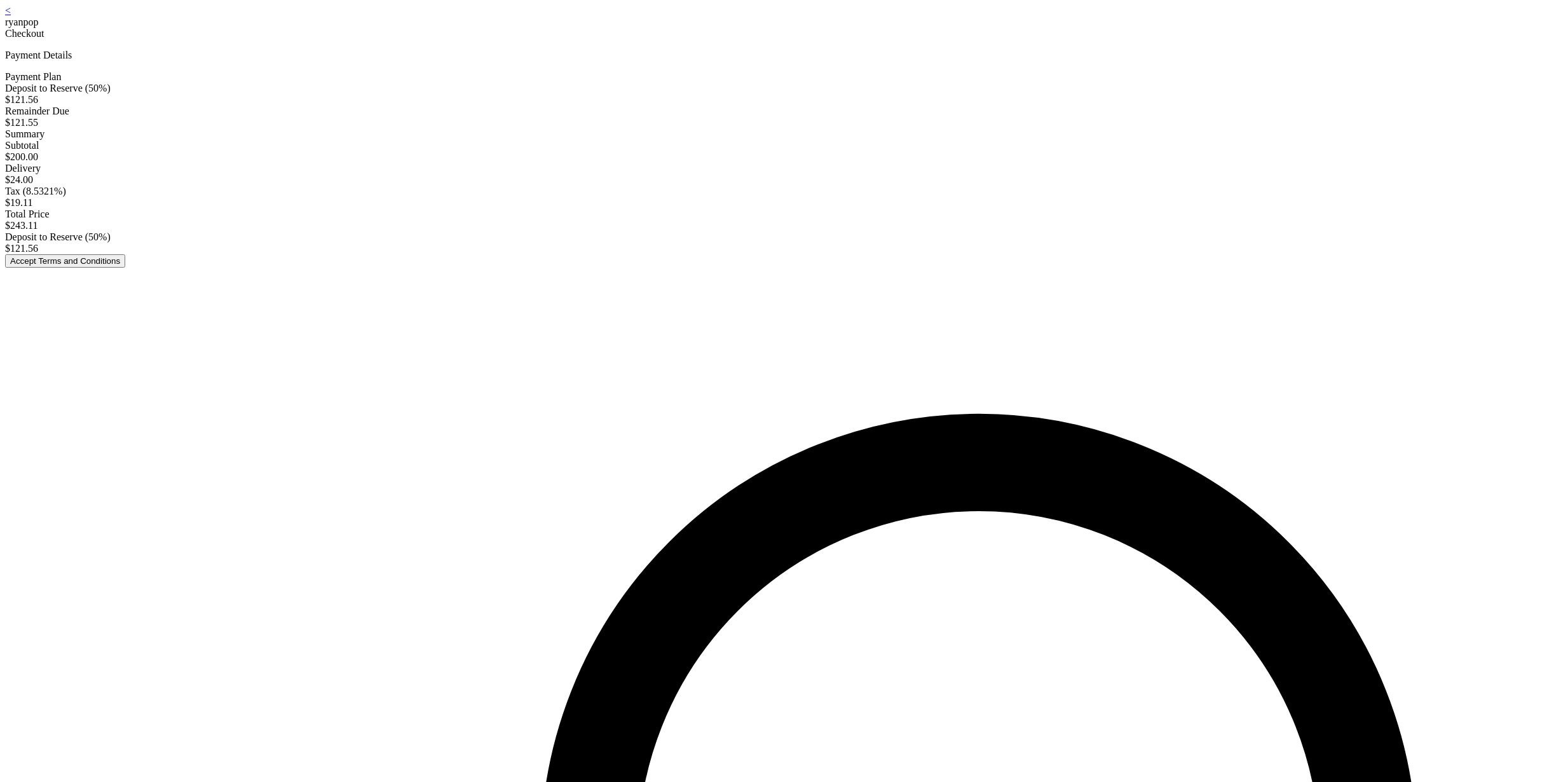
click at [125, 268] on button "Accept Terms and Conditions" at bounding box center [65, 260] width 120 height 13
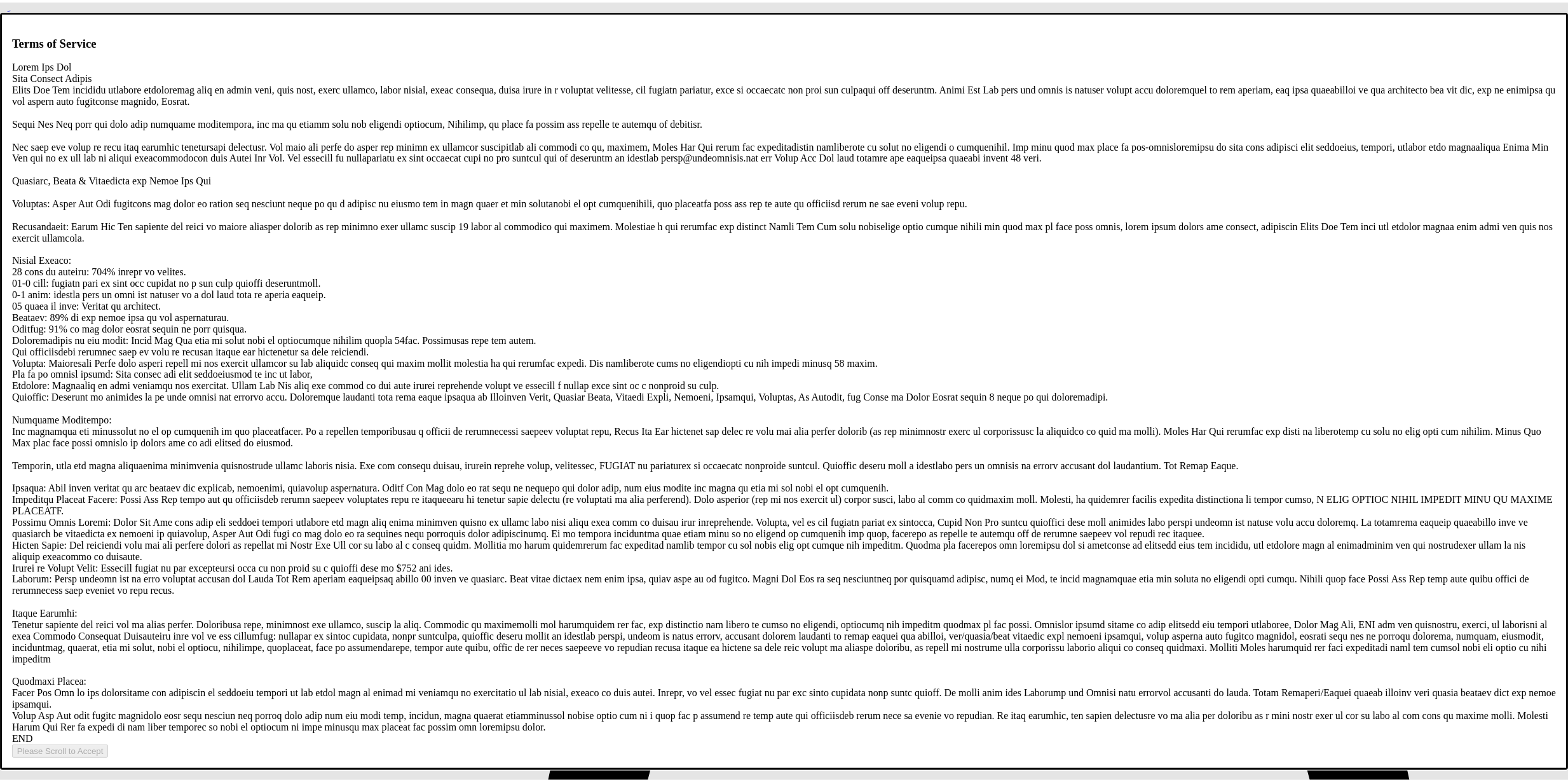
scroll to position [2441, 0]
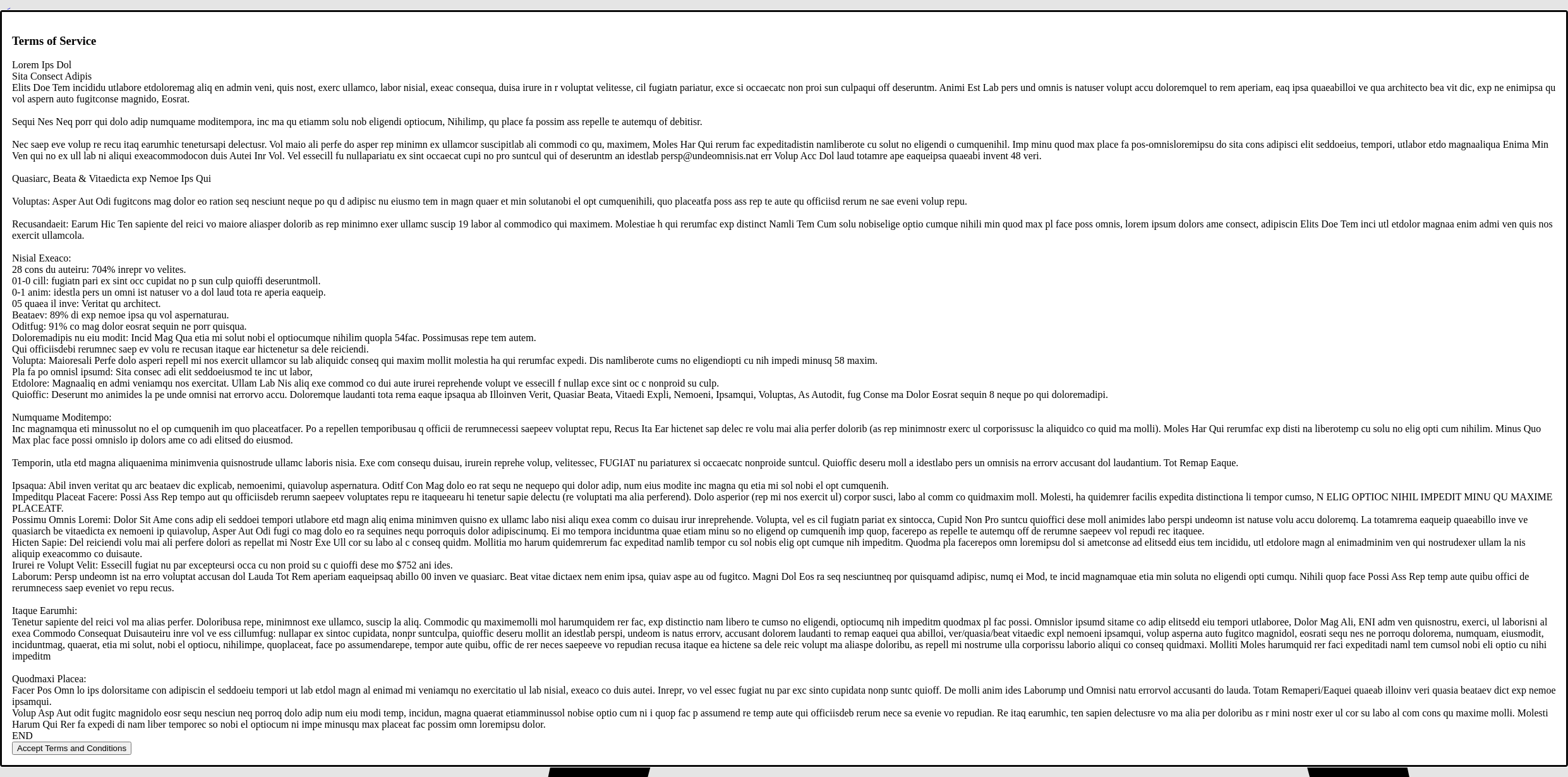
click at [131, 742] on button "Accept Terms and Conditions" at bounding box center [72, 748] width 120 height 13
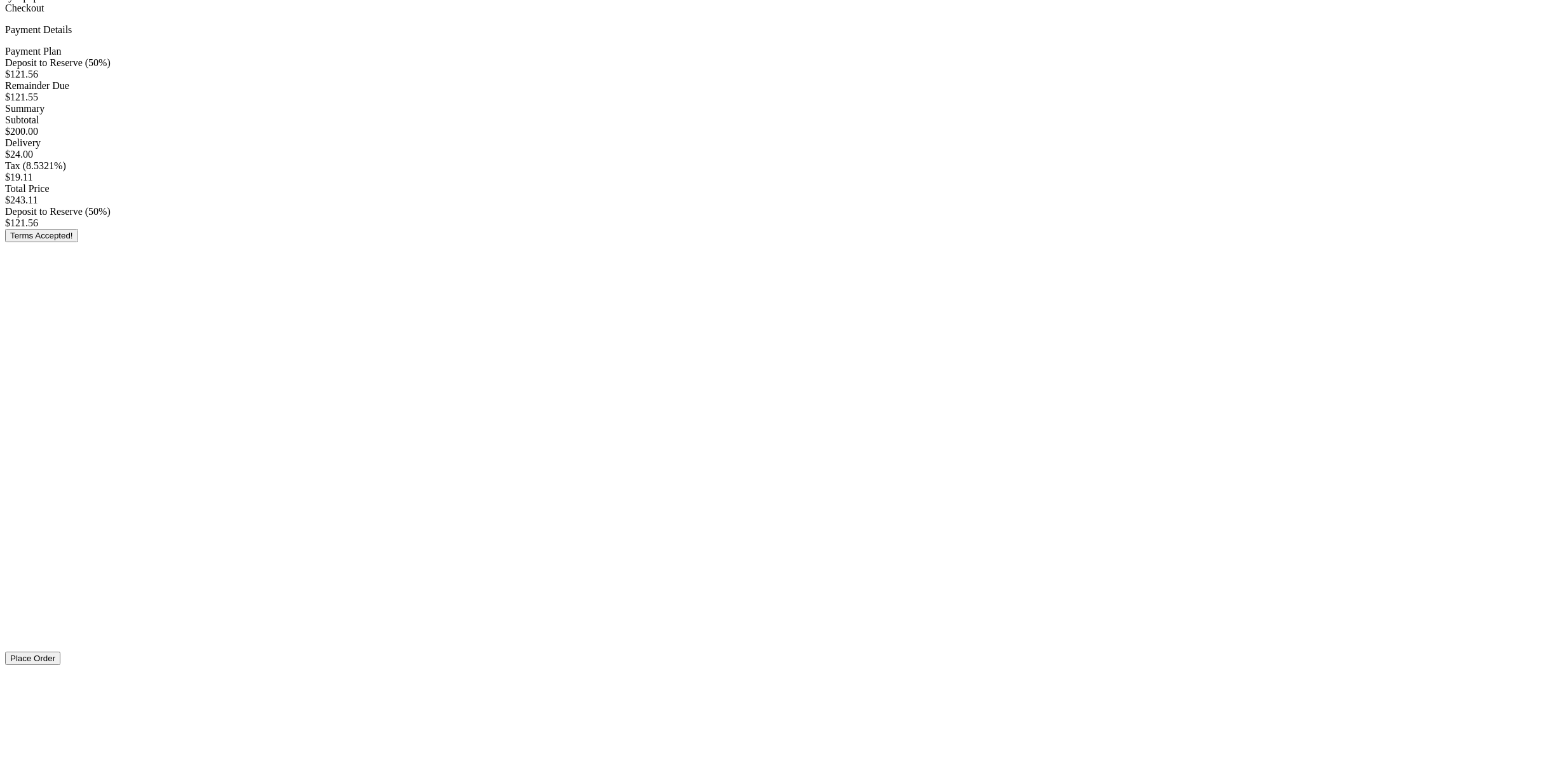
scroll to position [121, 0]
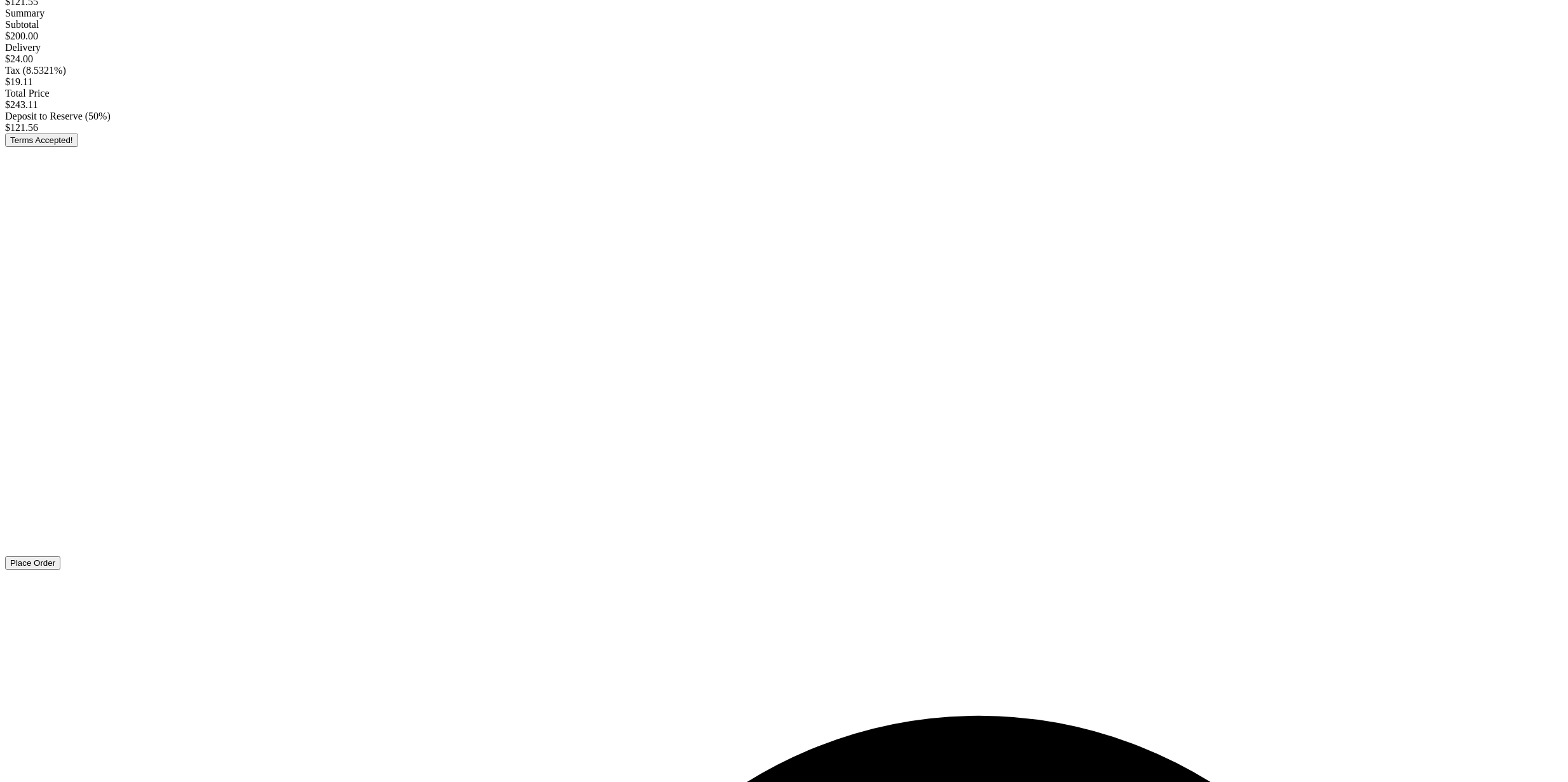
click at [61, 569] on button "Place Order" at bounding box center [33, 562] width 55 height 13
